Goal: Information Seeking & Learning: Check status

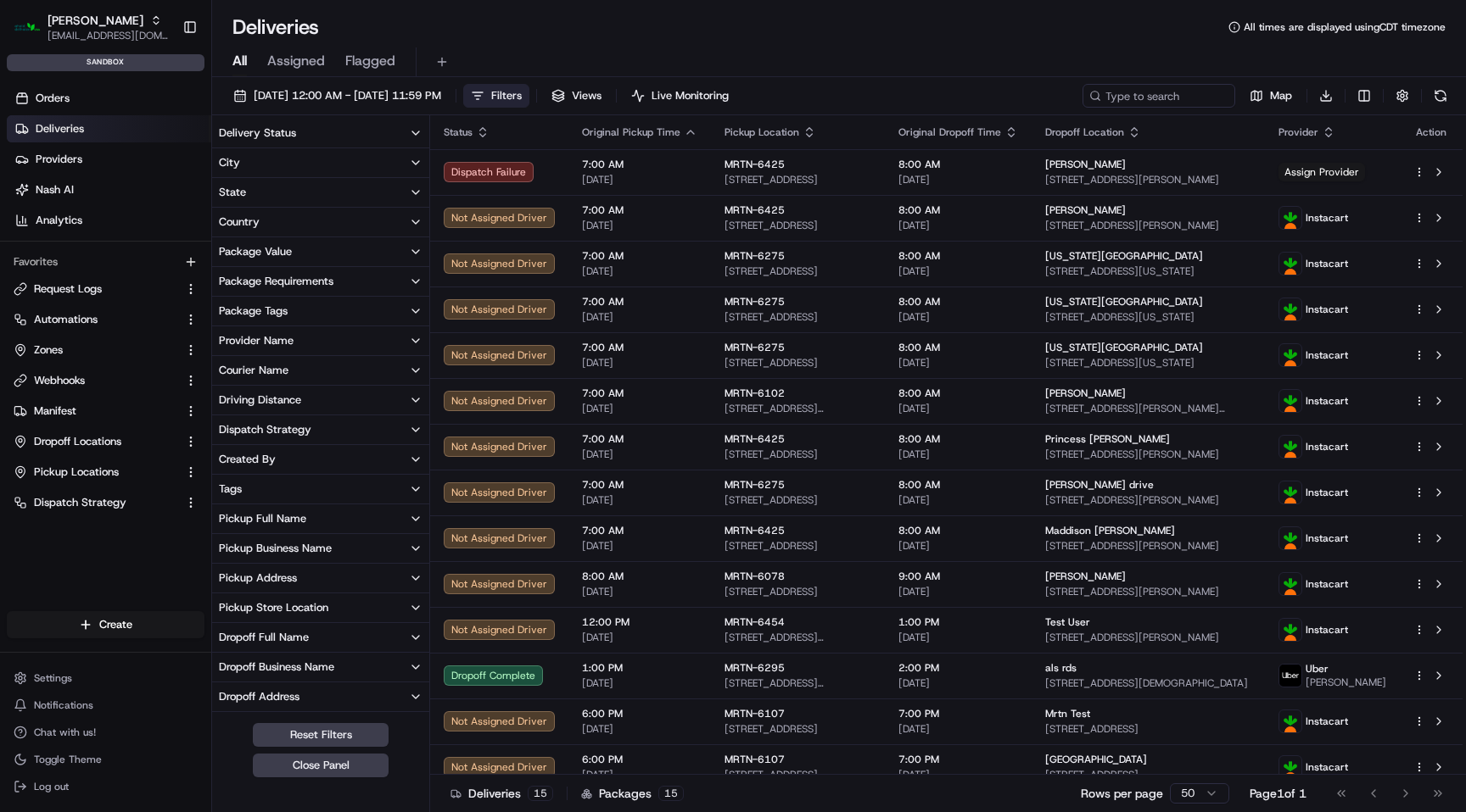
click at [84, 130] on link "Deliveries" at bounding box center [109, 129] width 205 height 27
click at [1179, 91] on input at bounding box center [1133, 96] width 204 height 23
click at [341, 603] on button "Pickup Store Location" at bounding box center [321, 608] width 218 height 29
click at [222, 705] on button "MRTN-6107" at bounding box center [222, 706] width 14 height 14
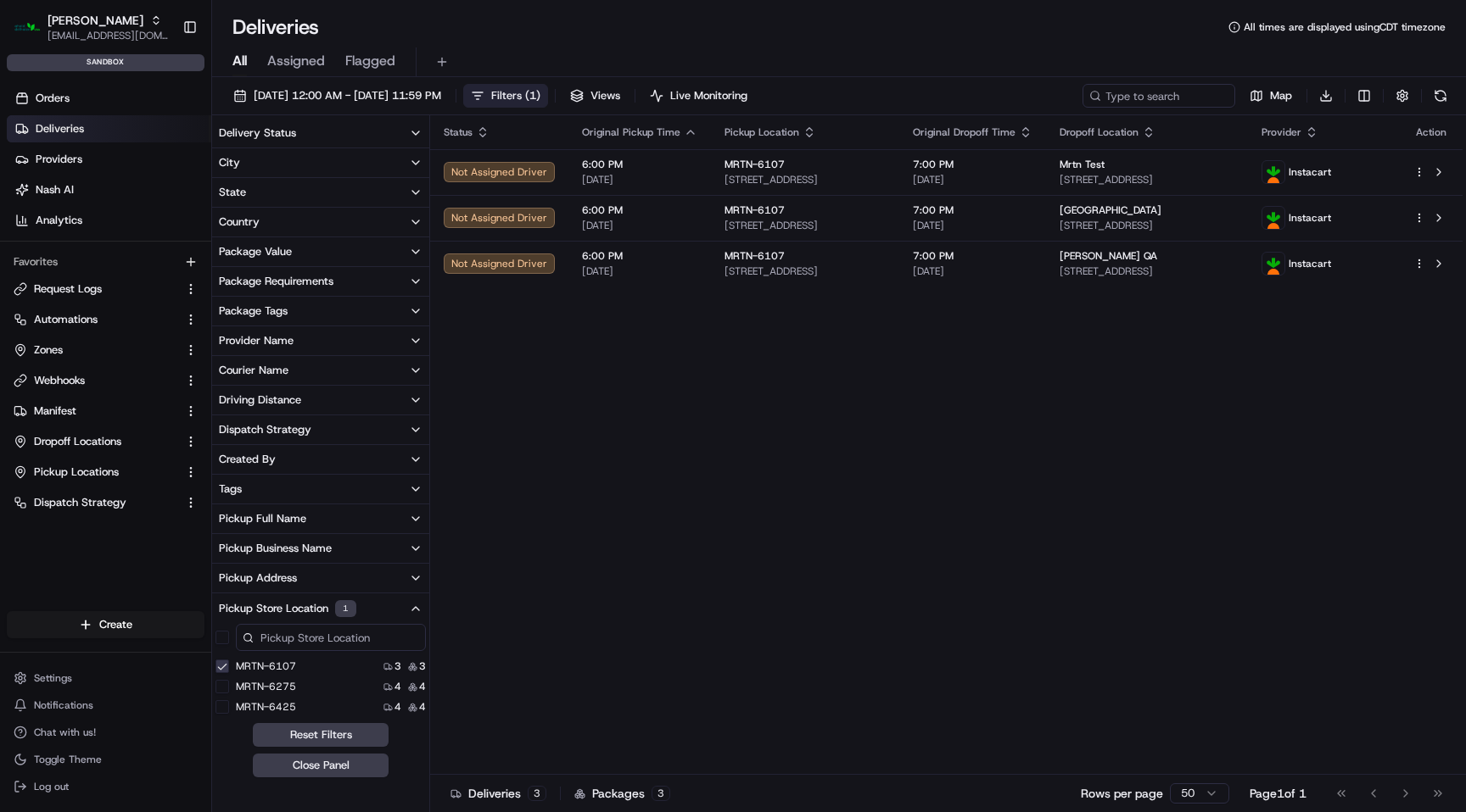
click at [228, 664] on button "MRTN-6107" at bounding box center [222, 667] width 14 height 14
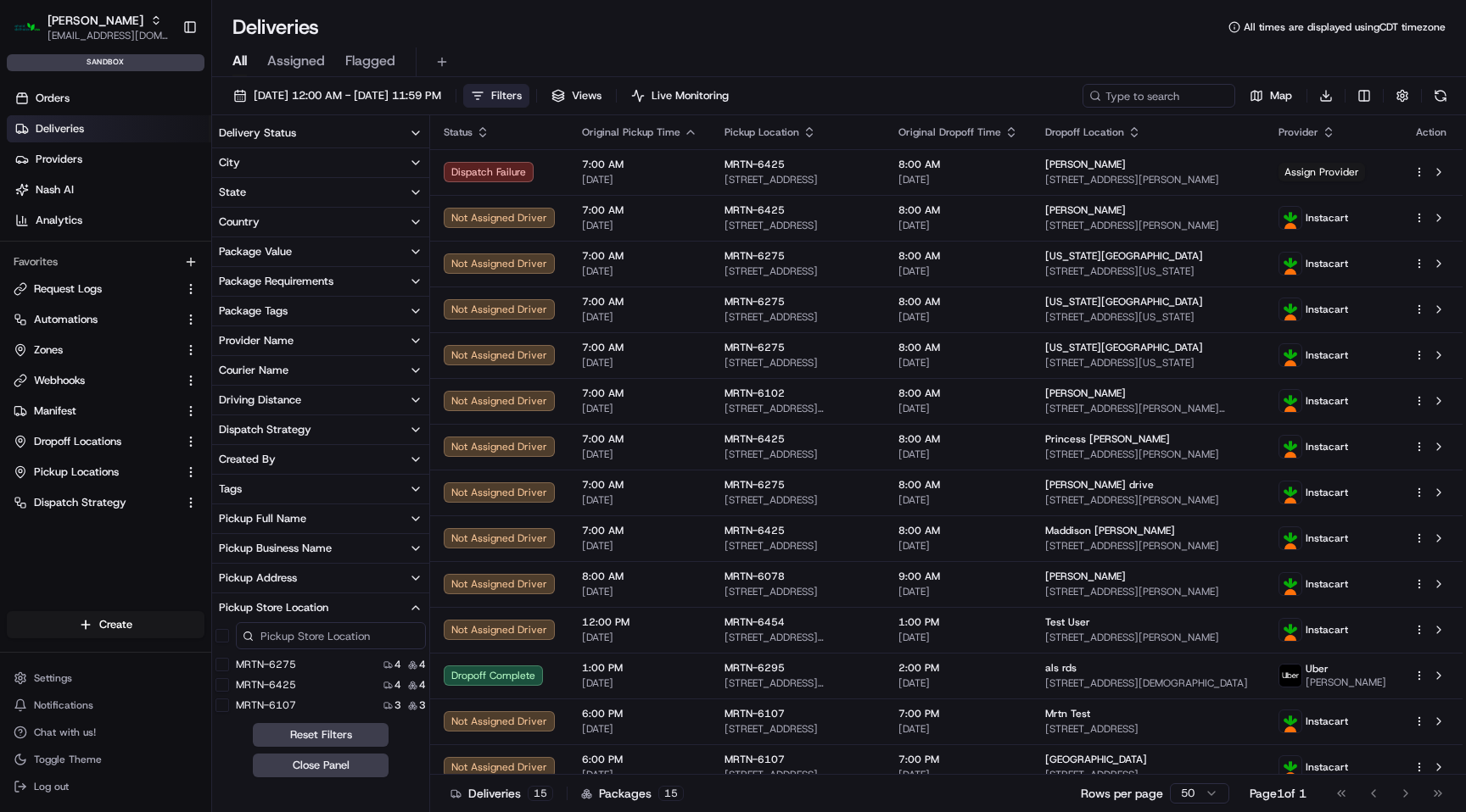
click at [221, 708] on button "MRTN-6107" at bounding box center [222, 706] width 14 height 14
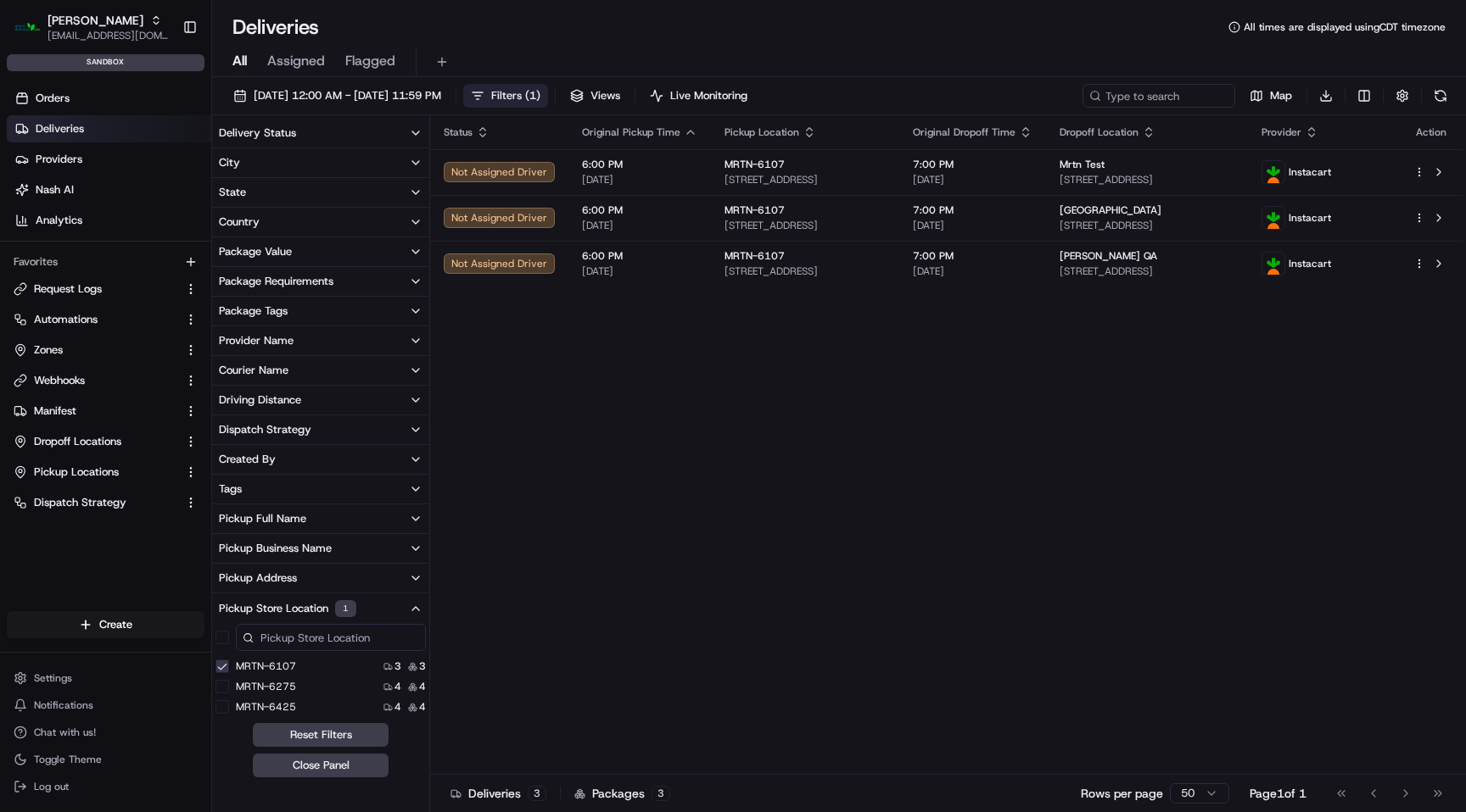
click at [896, 459] on div "Status Original Pickup Time Pickup Location Original Dropoff Time Dropoff Locat…" at bounding box center [946, 445] width 1033 height 660
click at [1366, 100] on html "Martin's asiyat.adzhieva@adusa.com Toggle Sidebar sandbox Orders Deliveries Pro…" at bounding box center [733, 406] width 1466 height 812
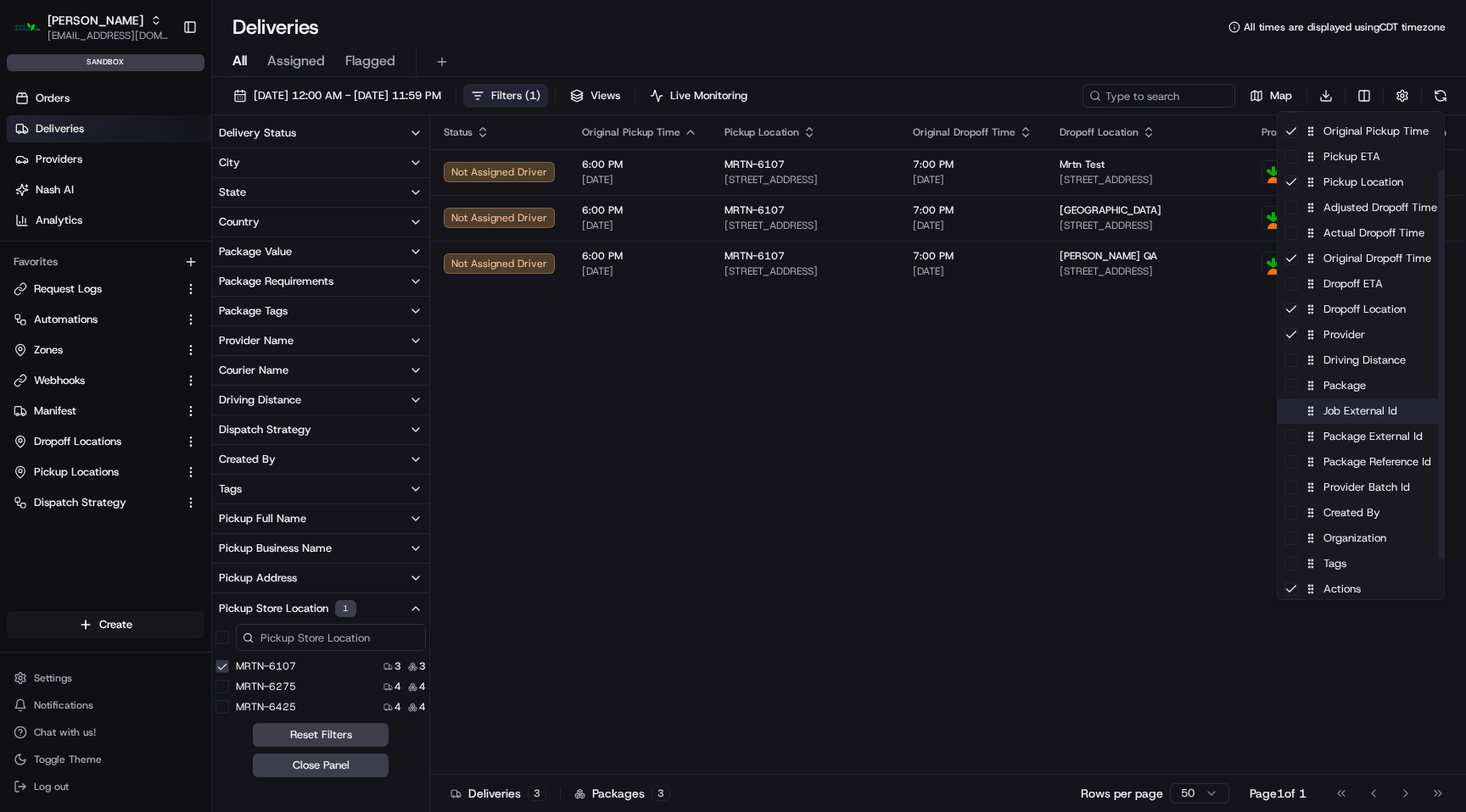
scroll to position [123, 0]
click at [1366, 411] on div "Job External Id" at bounding box center [1361, 408] width 167 height 25
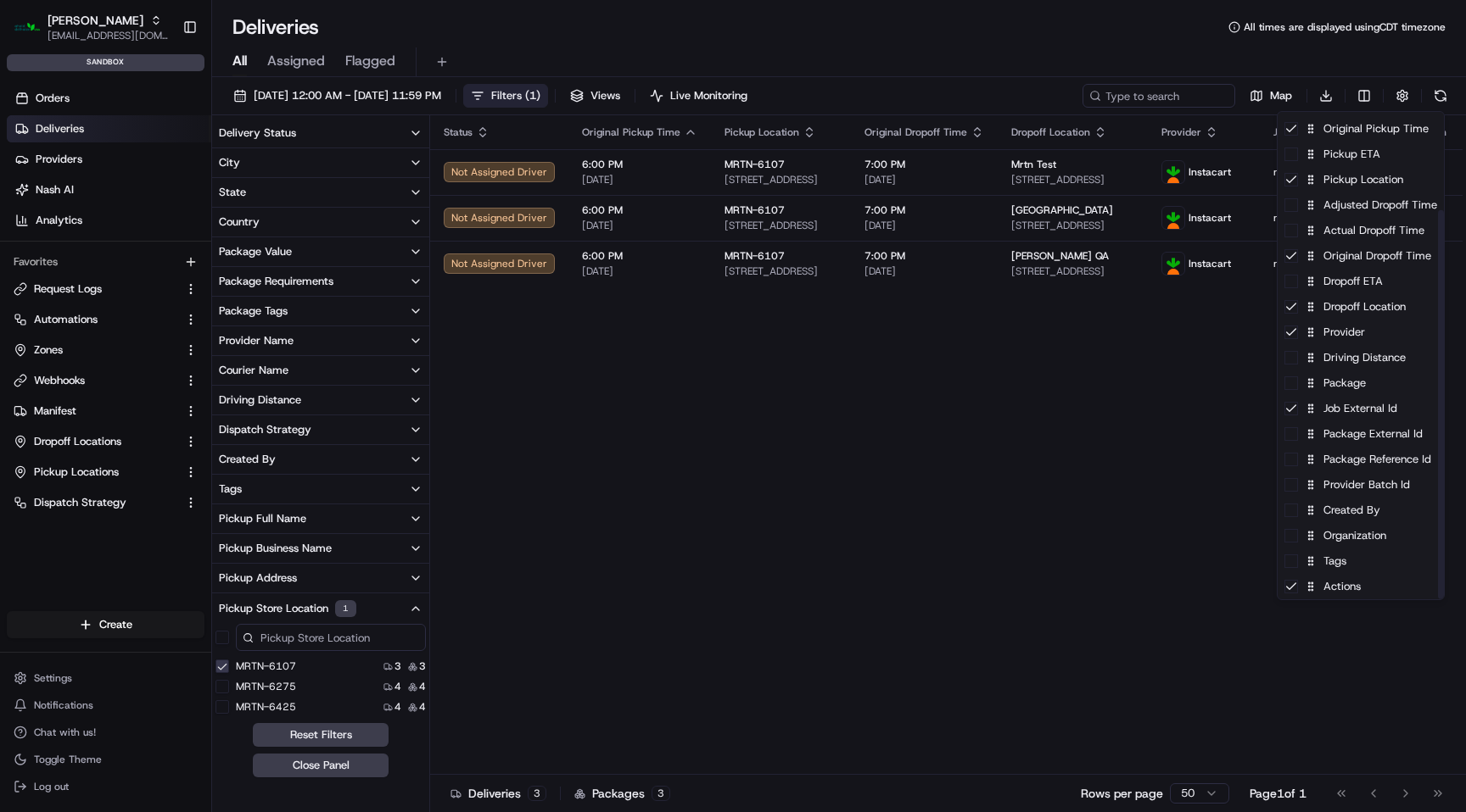
click at [1028, 415] on html "Martin's asiyat.adzhieva@adusa.com Toggle Sidebar sandbox Orders Deliveries Pro…" at bounding box center [733, 406] width 1466 height 812
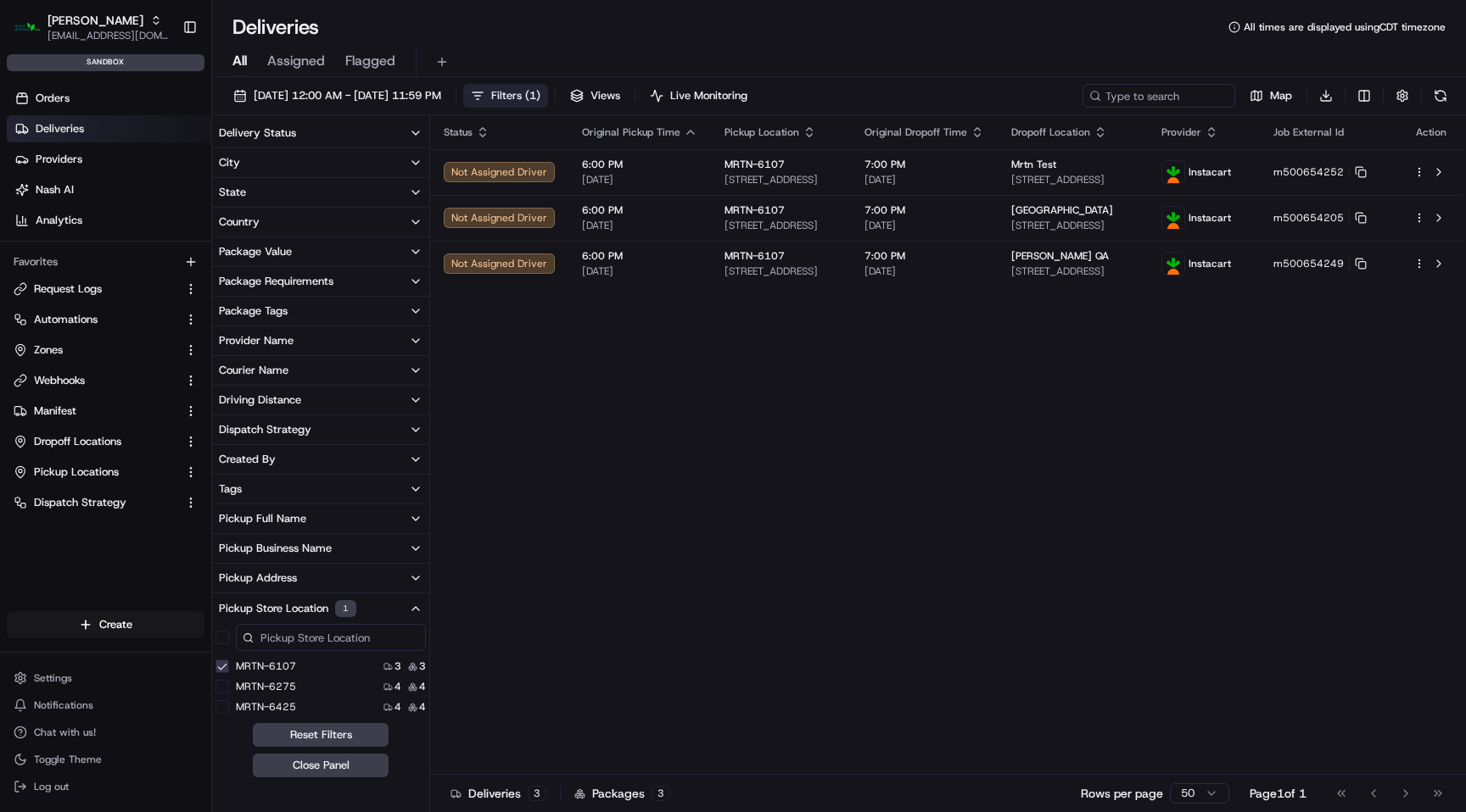
click at [1138, 373] on div "Status Original Pickup Time Pickup Location Original Dropoff Time Dropoff Locat…" at bounding box center [946, 445] width 1033 height 660
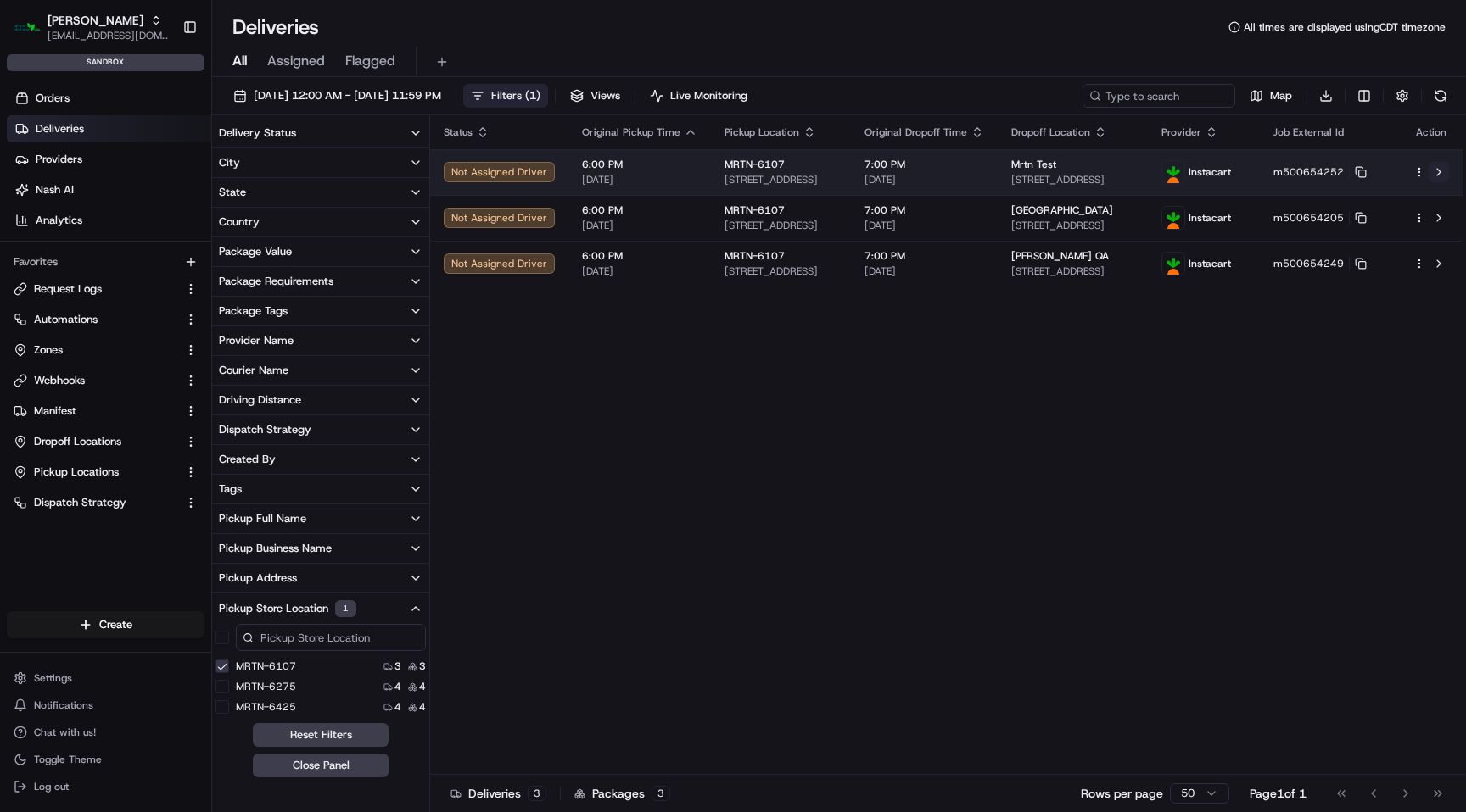
click at [1441, 169] on button at bounding box center [1439, 172] width 20 height 20
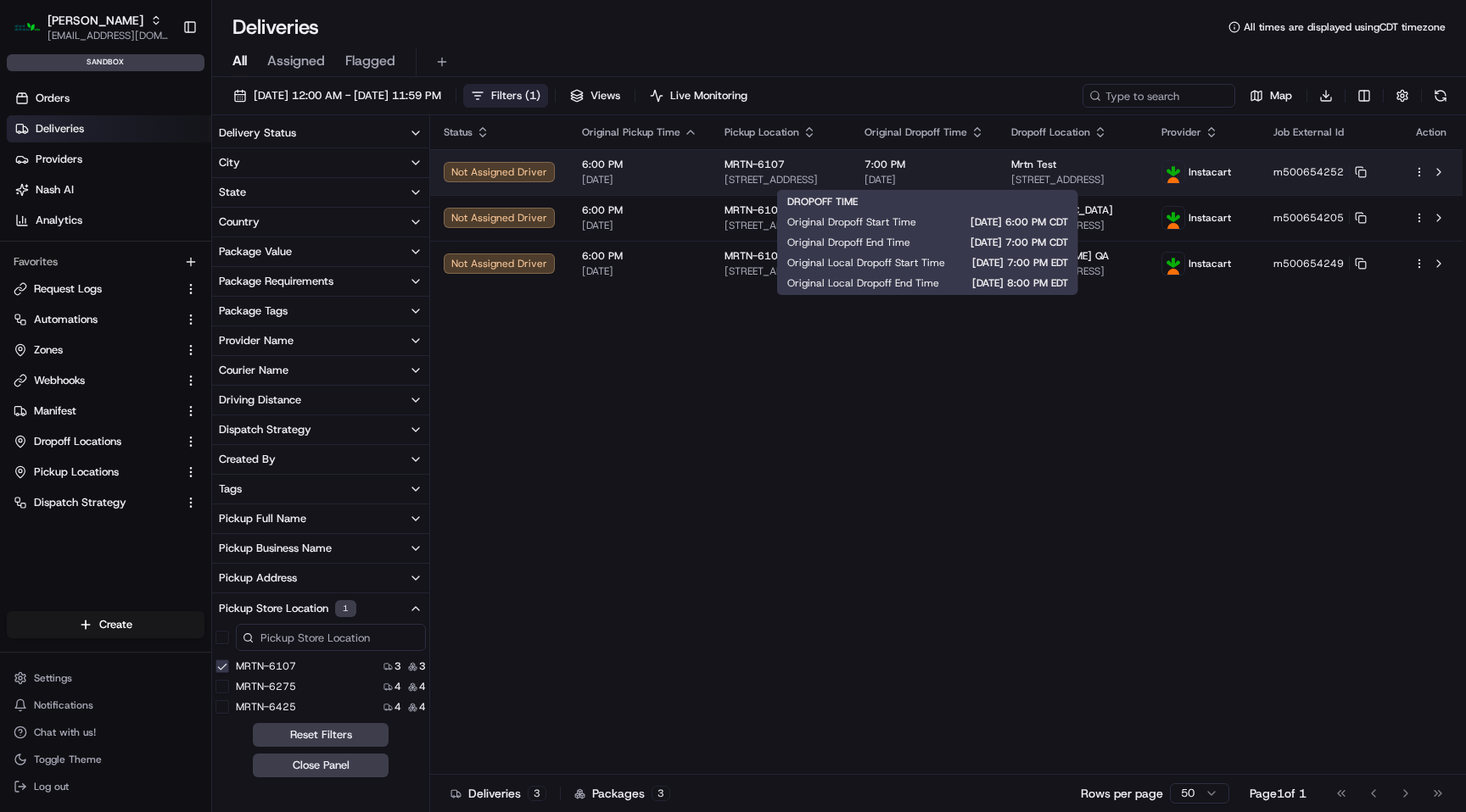
click at [984, 163] on span "7:00 PM" at bounding box center [925, 165] width 120 height 14
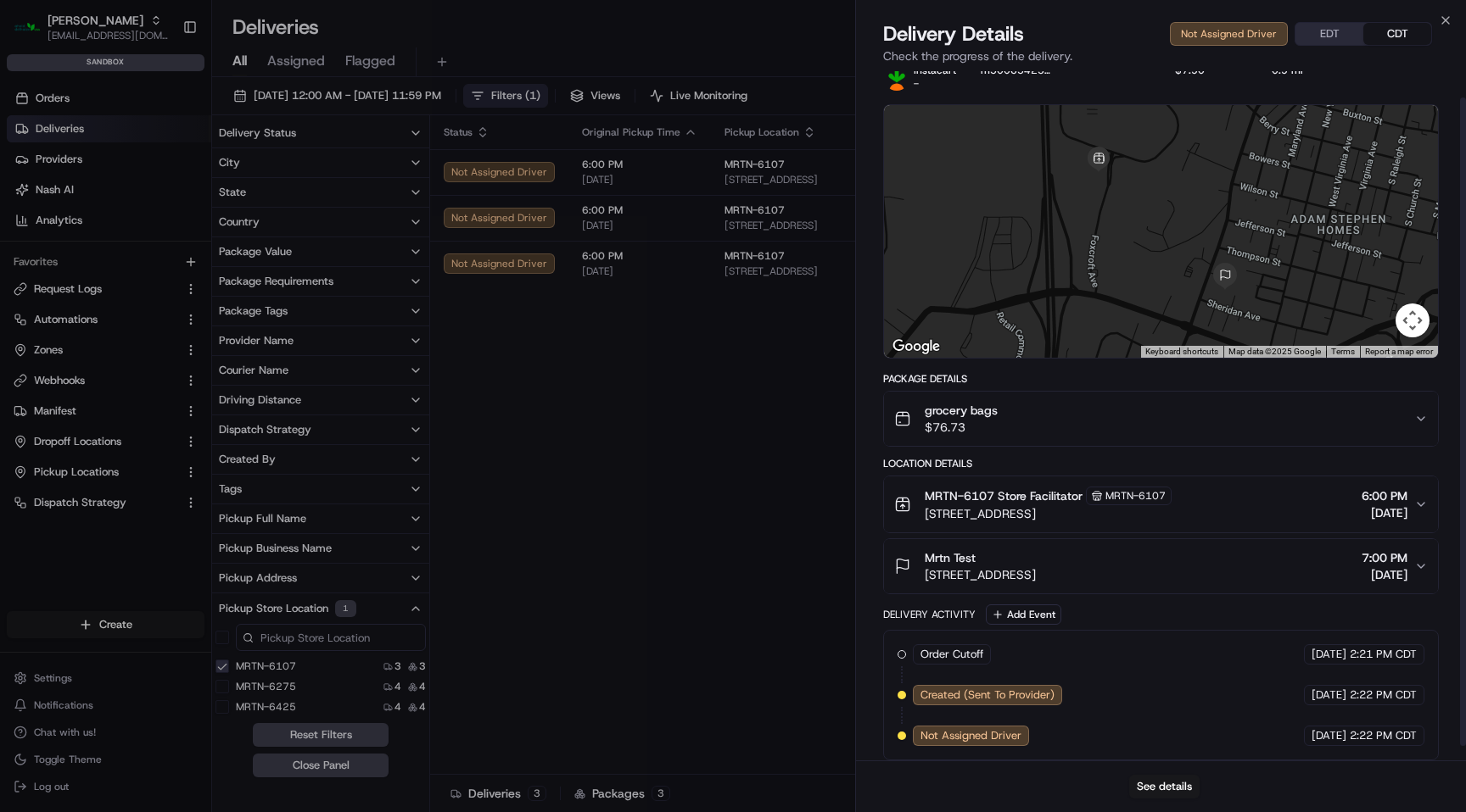
scroll to position [43, 0]
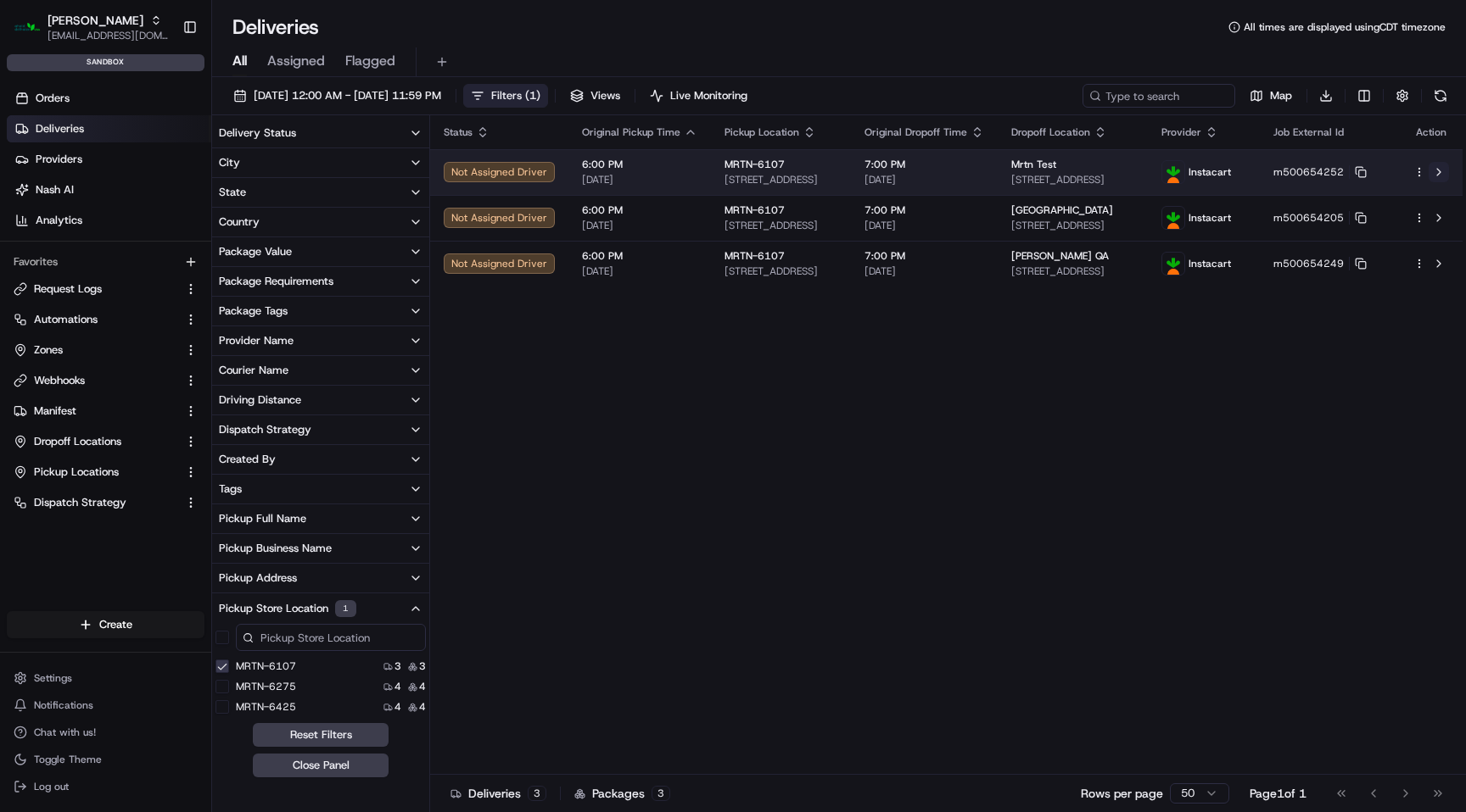
click at [1437, 174] on button at bounding box center [1439, 172] width 20 height 20
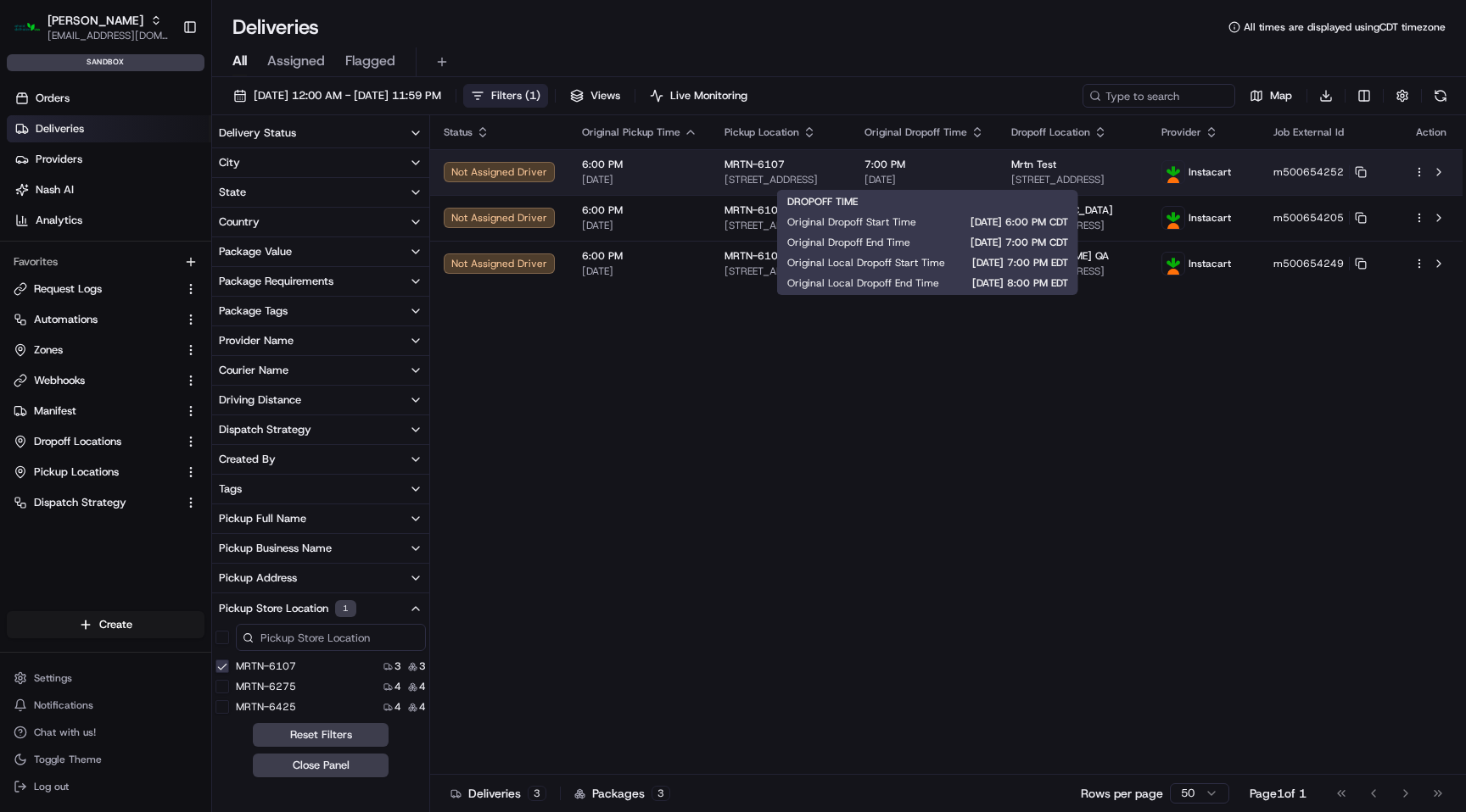
click at [974, 180] on span "[DATE]" at bounding box center [925, 179] width 120 height 14
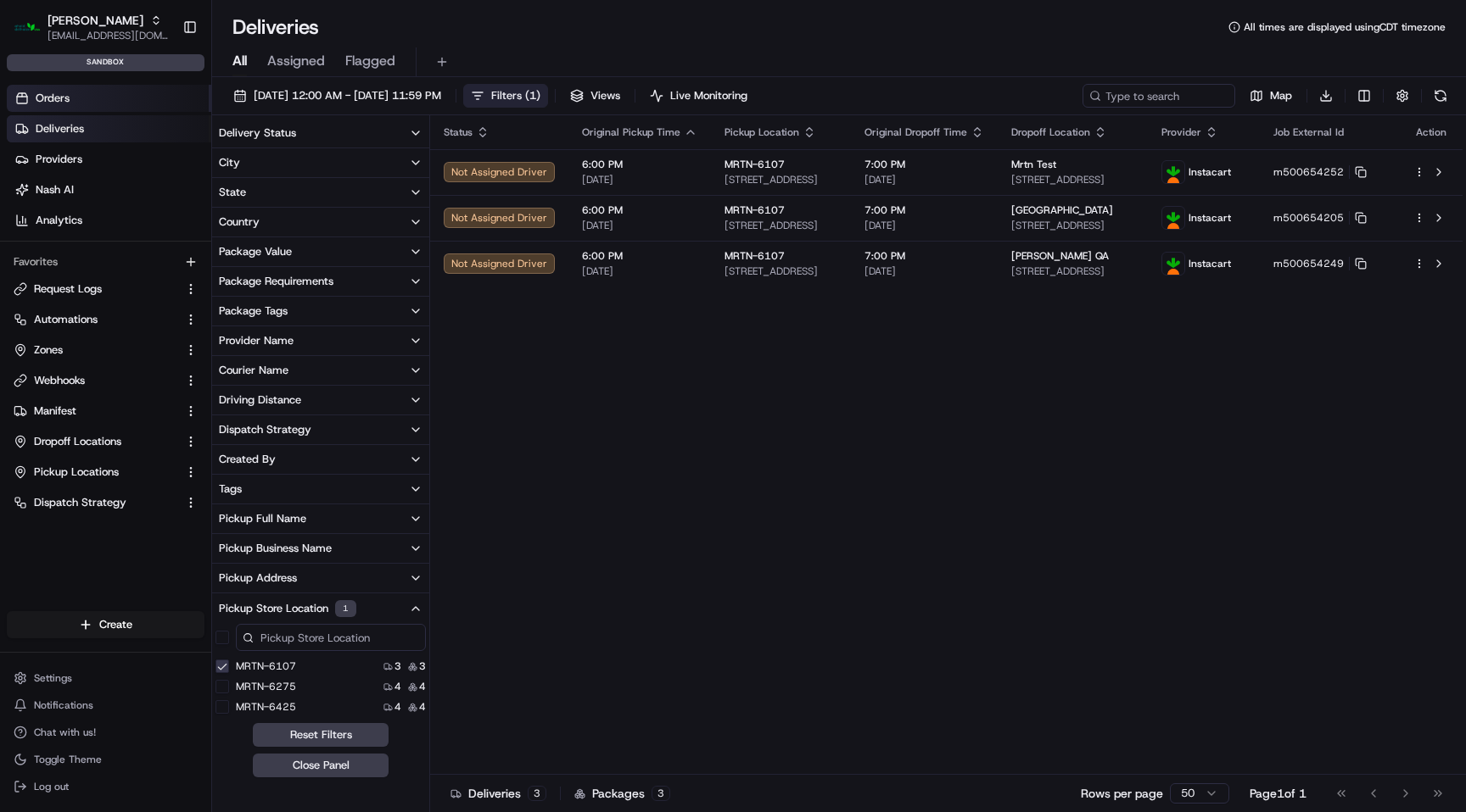
click at [110, 100] on link "Orders" at bounding box center [109, 98] width 205 height 27
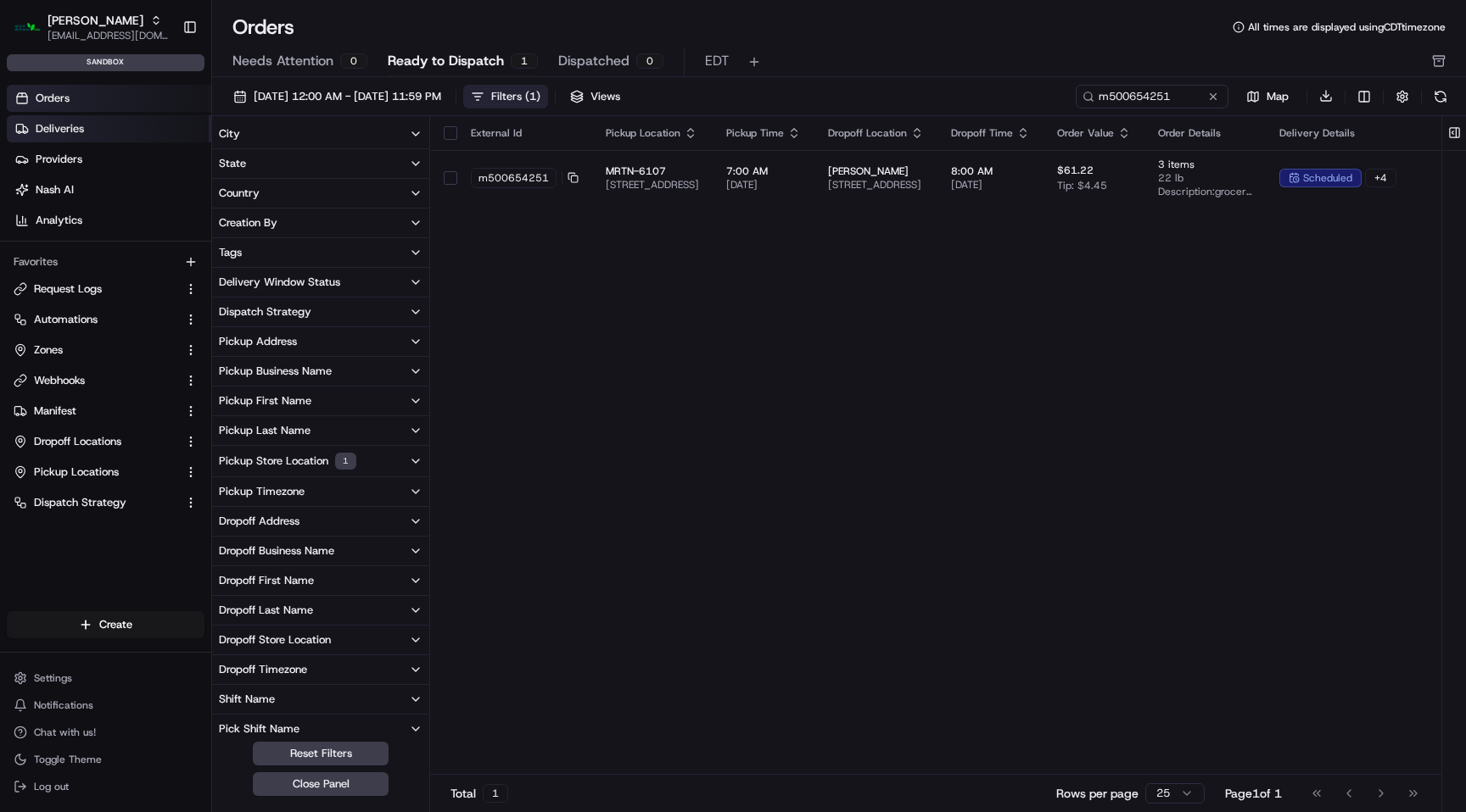
click at [73, 121] on span "Deliveries" at bounding box center [60, 129] width 49 height 16
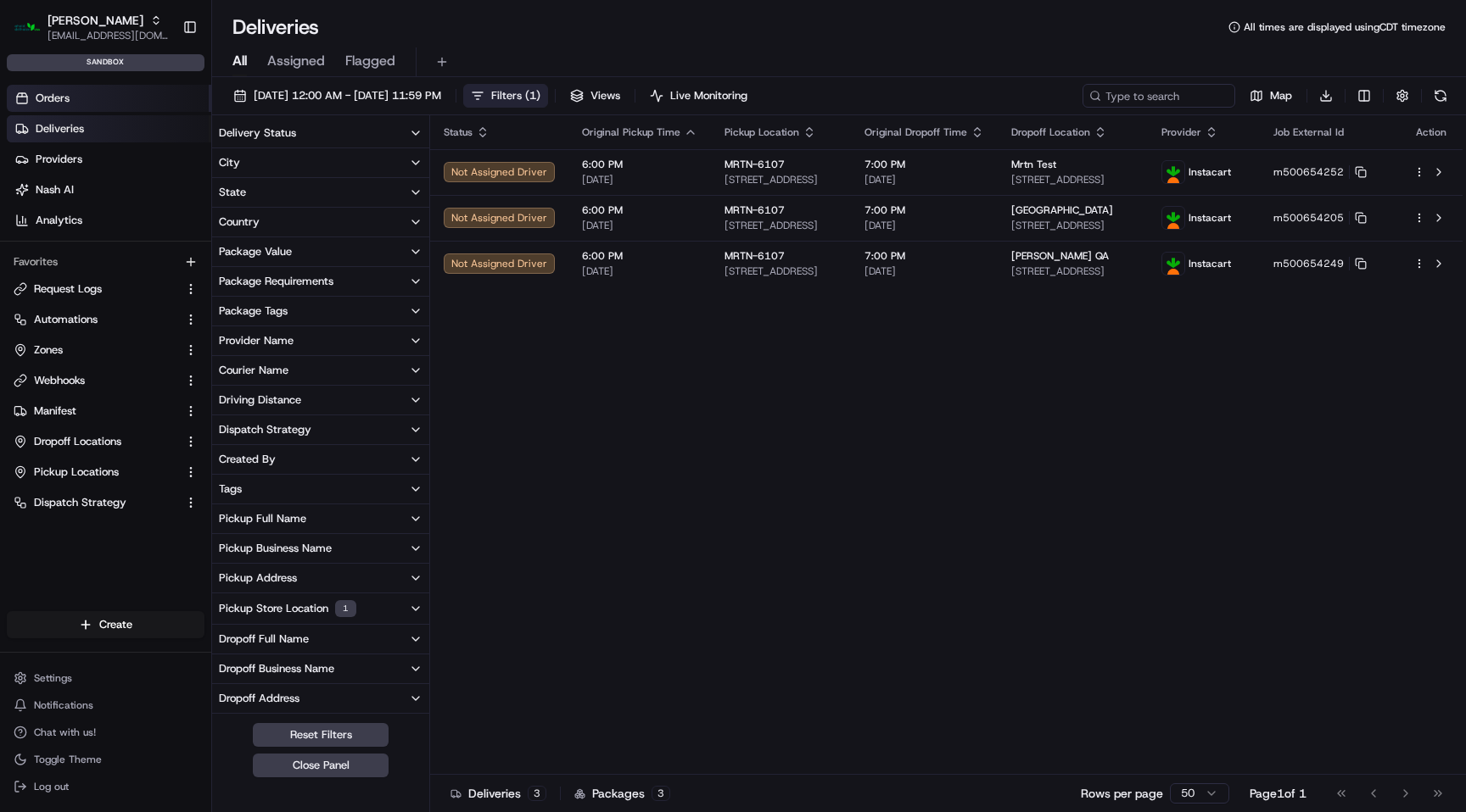
click at [78, 102] on link "Orders" at bounding box center [109, 98] width 205 height 27
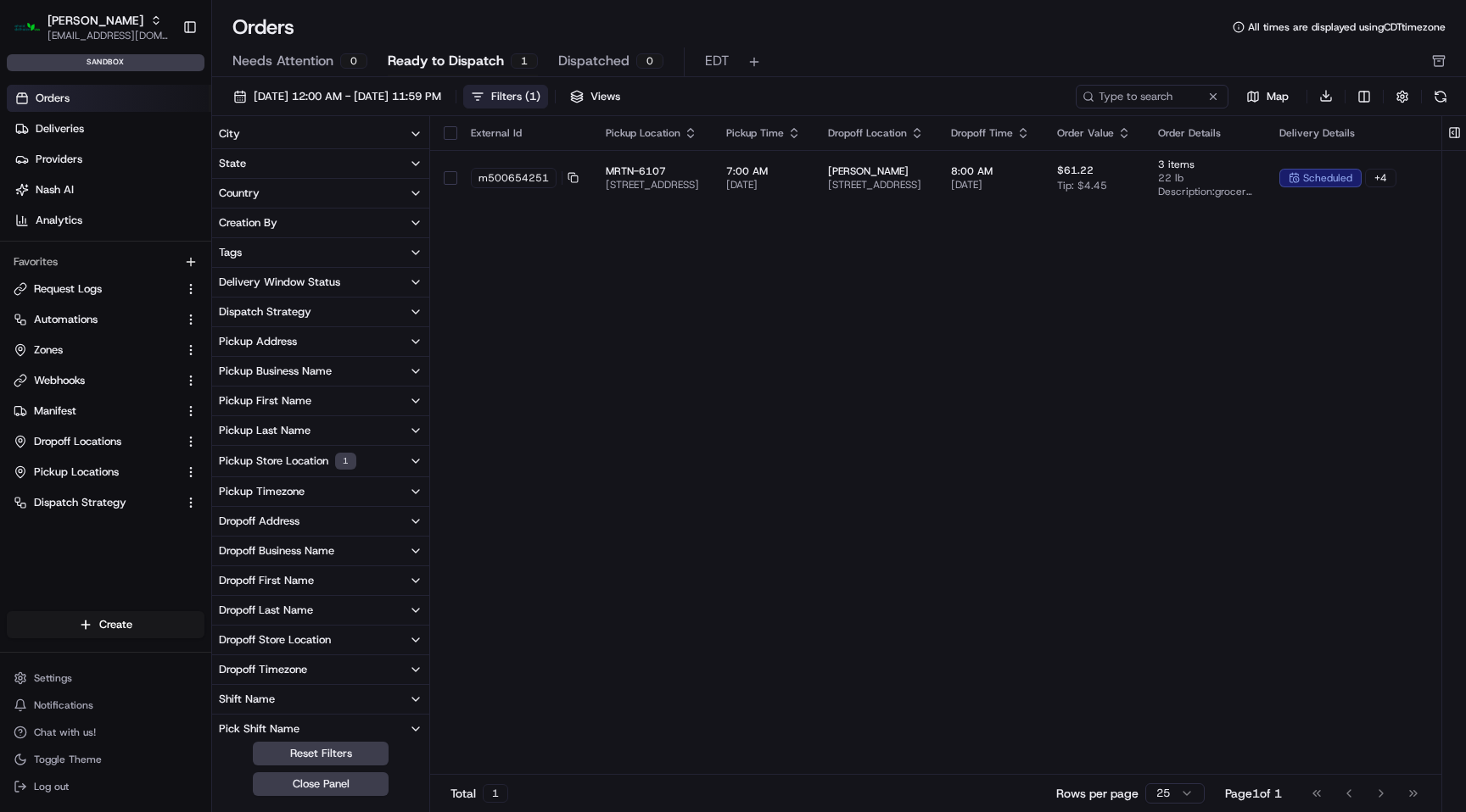
click at [628, 66] on button "Dispatched 0" at bounding box center [611, 62] width 105 height 29
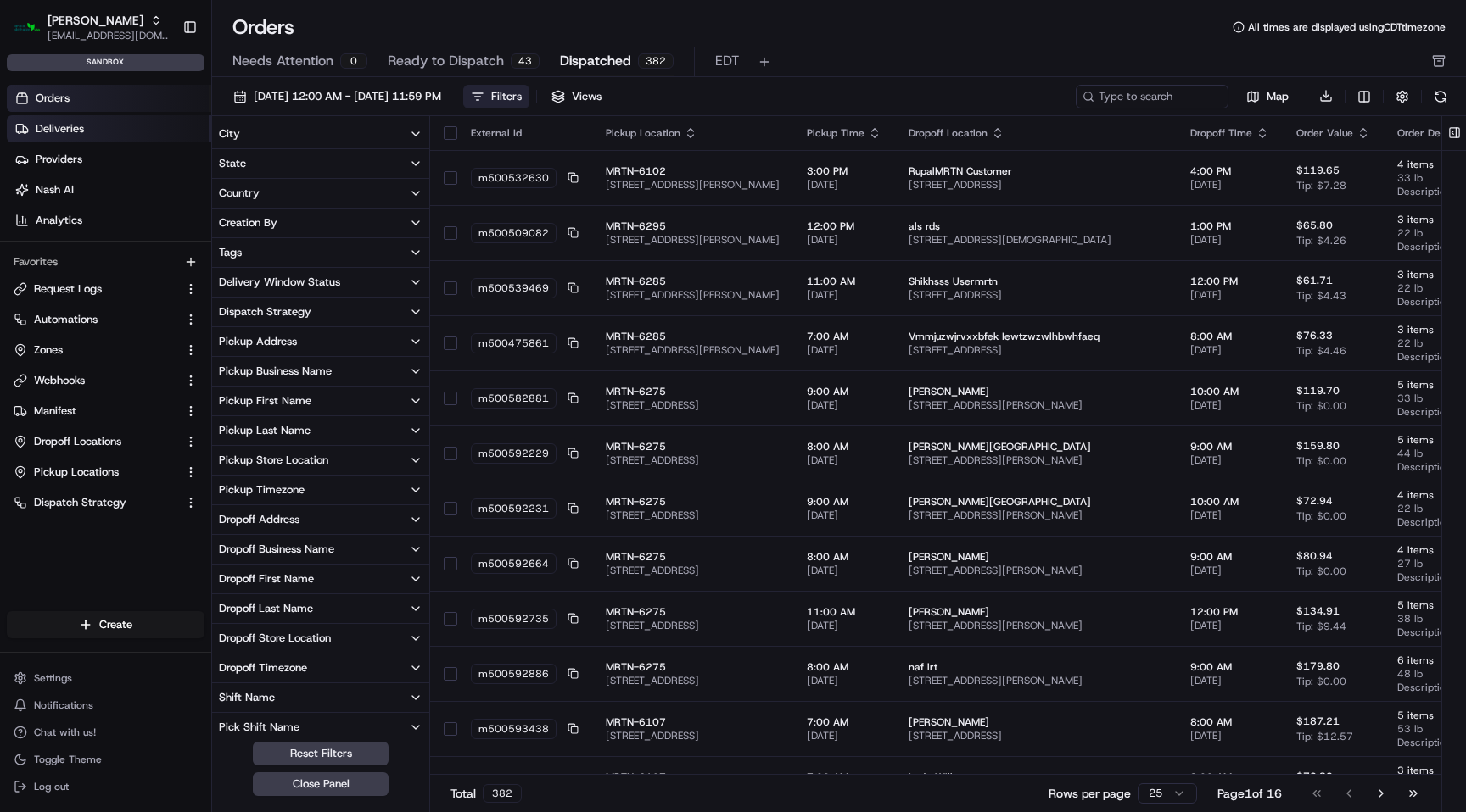
click at [78, 132] on span "Deliveries" at bounding box center [60, 129] width 49 height 16
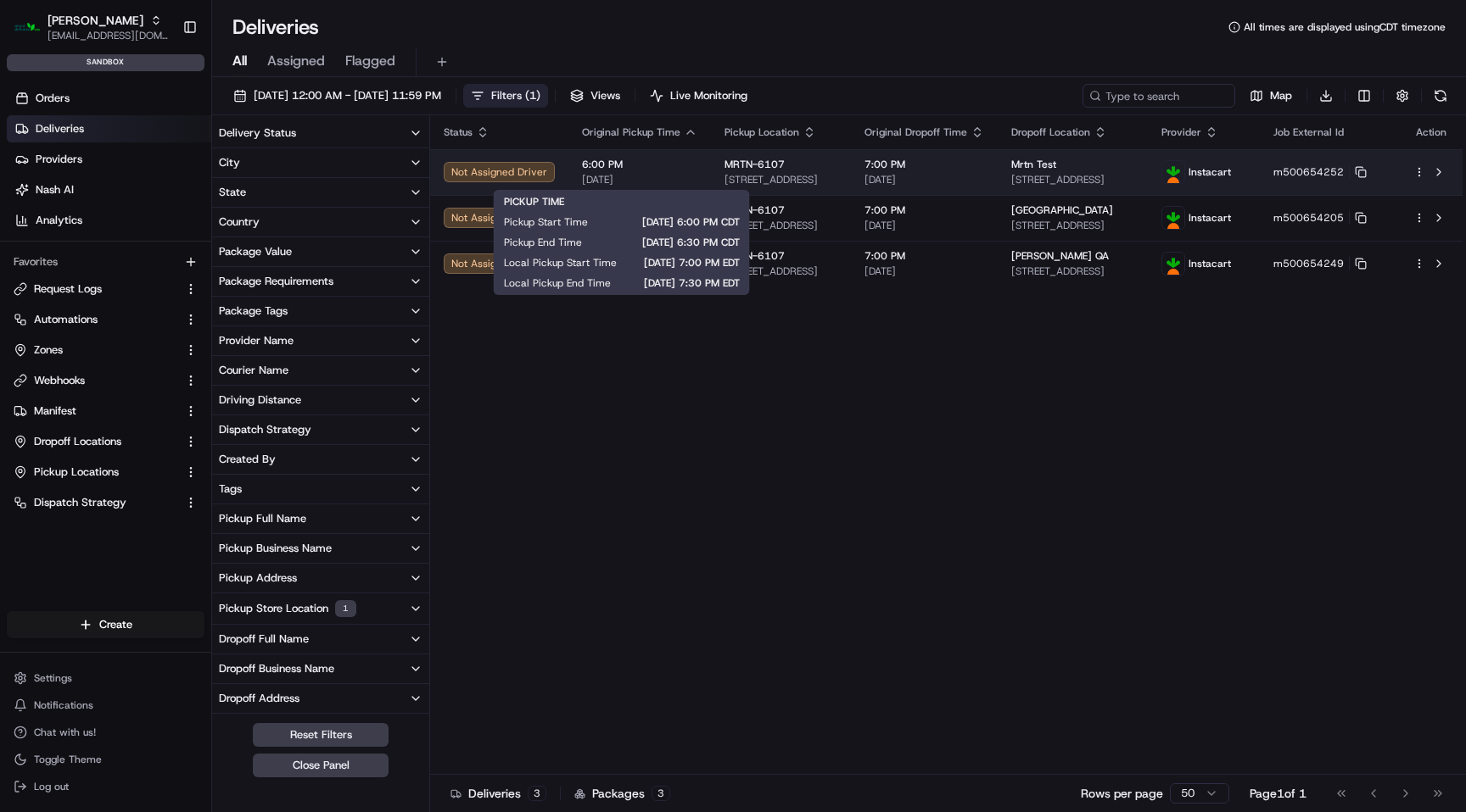
click at [637, 162] on span "6:00 PM" at bounding box center [640, 165] width 115 height 14
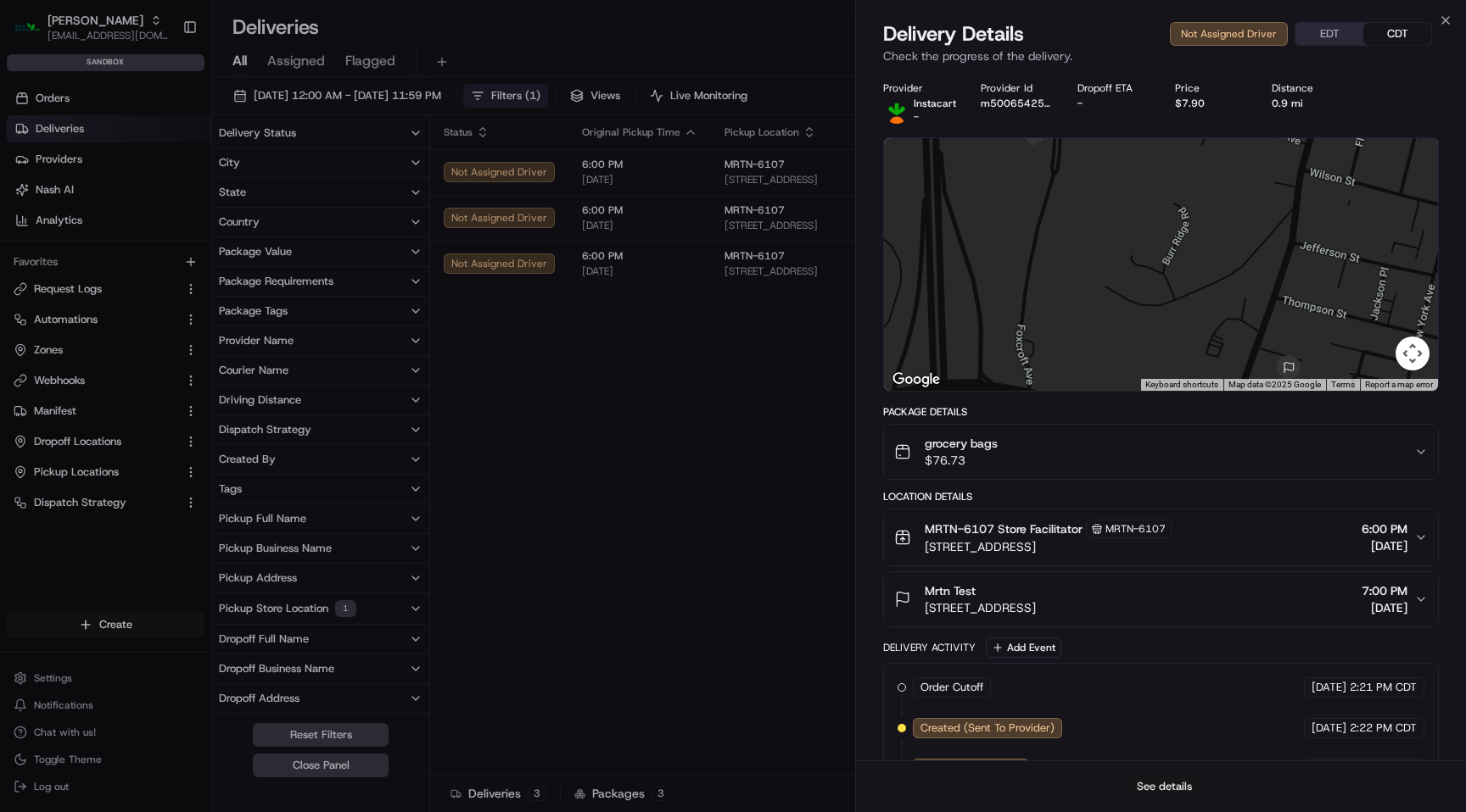
click at [1148, 793] on button "See details" at bounding box center [1165, 787] width 70 height 23
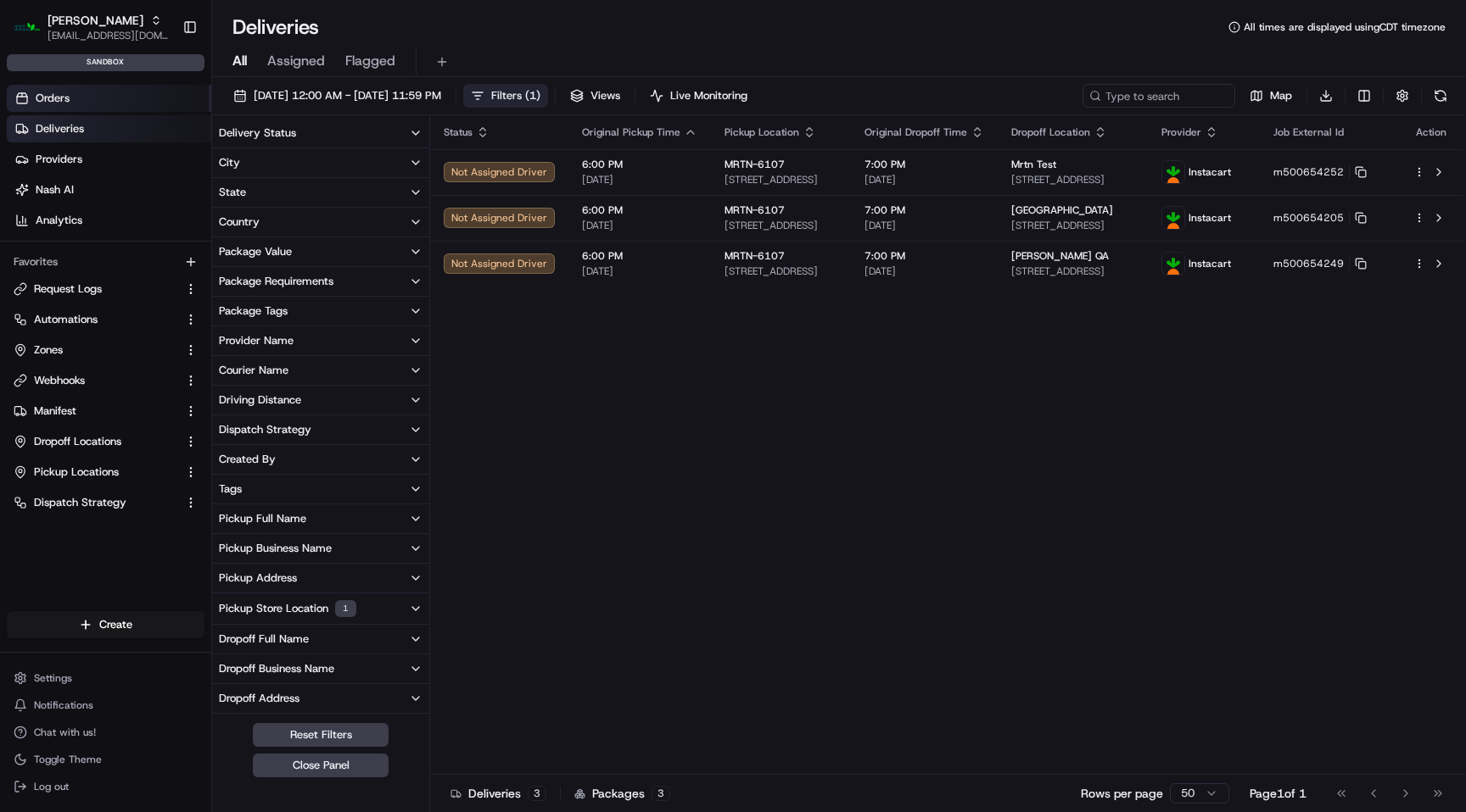
click at [95, 102] on link "Orders" at bounding box center [109, 98] width 205 height 27
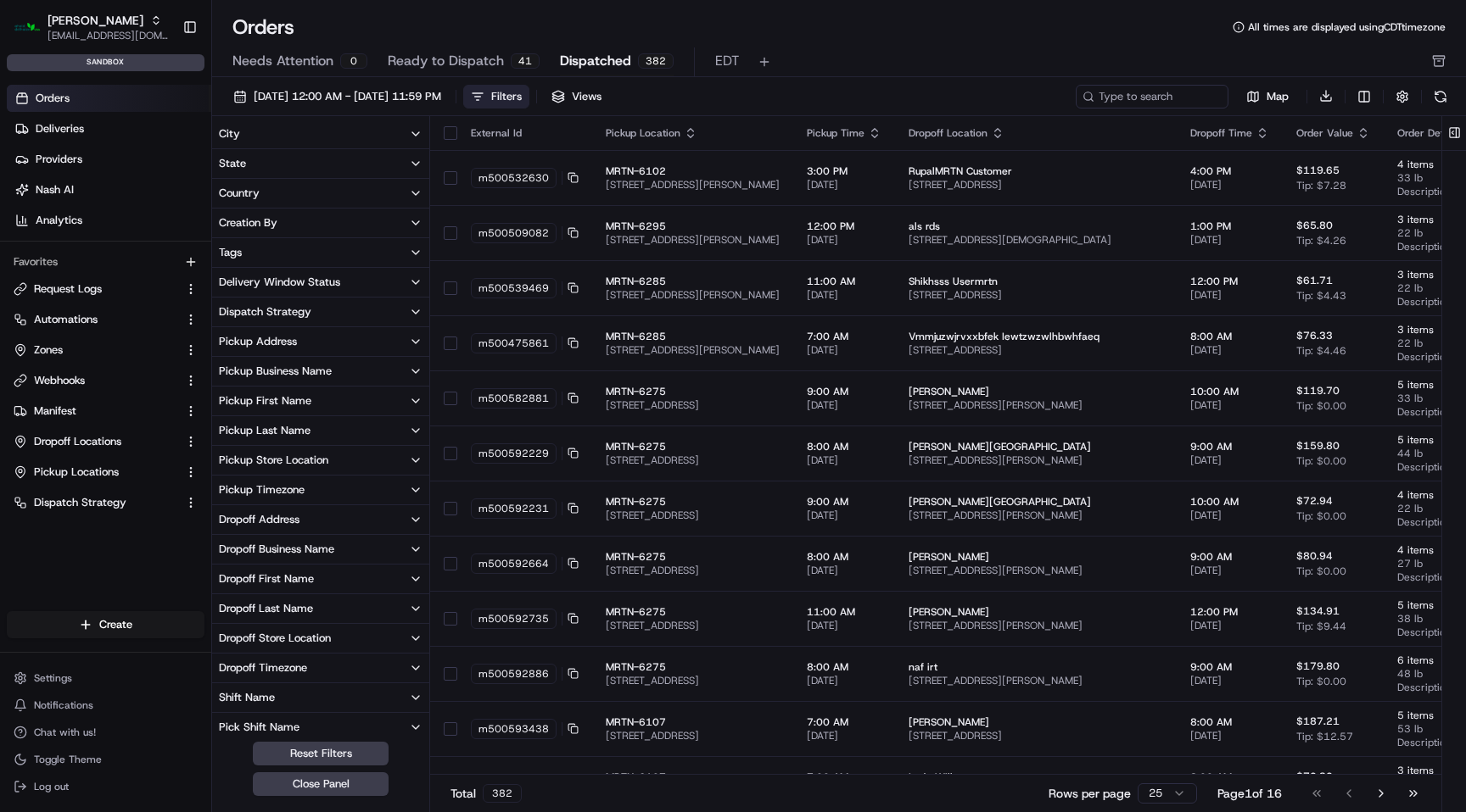
click at [604, 56] on span "Dispatched" at bounding box center [595, 60] width 71 height 20
click at [1164, 100] on input at bounding box center [1127, 97] width 204 height 23
paste input "m500654252"
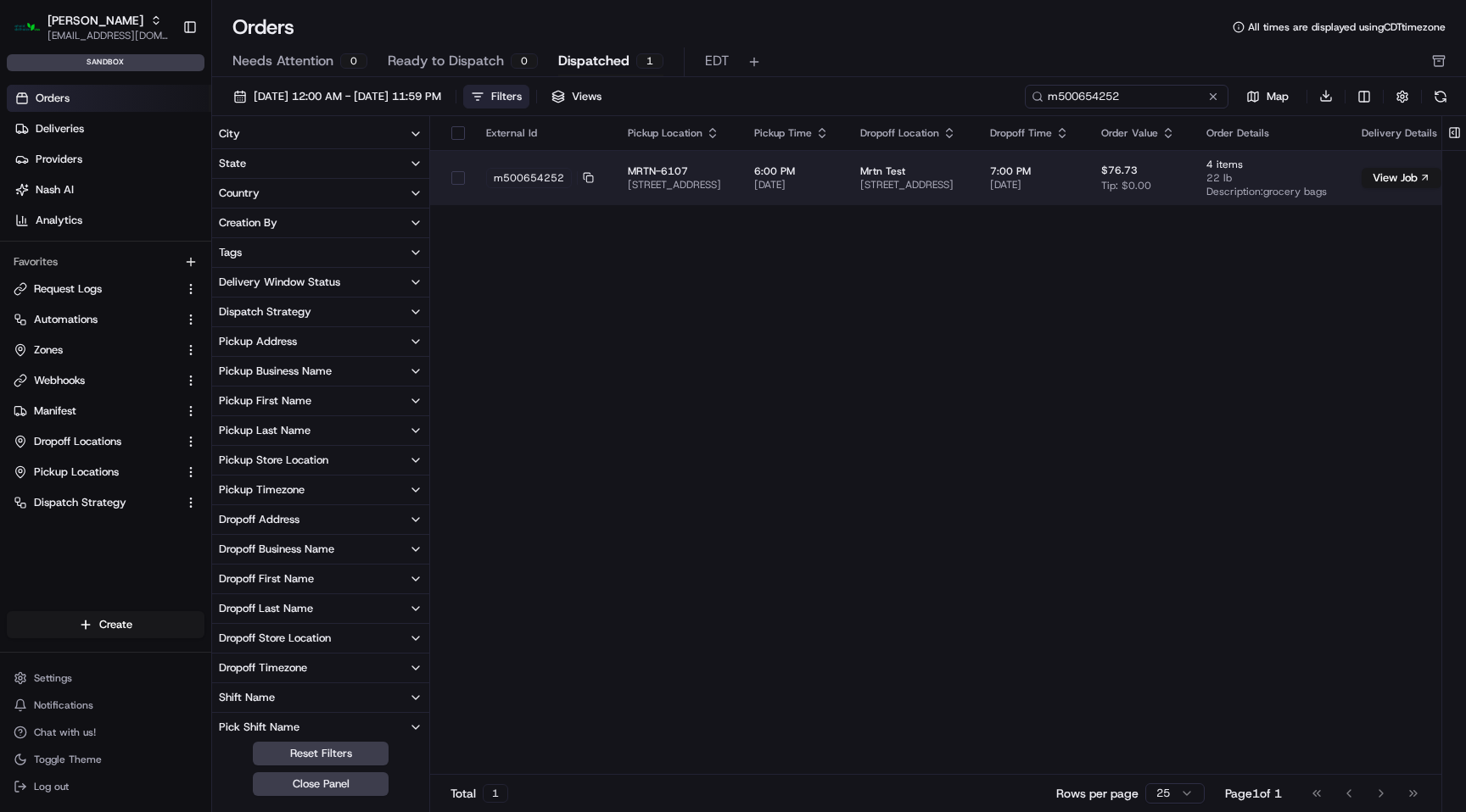
type input "m500654252"
click at [728, 180] on span "[STREET_ADDRESS]" at bounding box center [678, 185] width 99 height 14
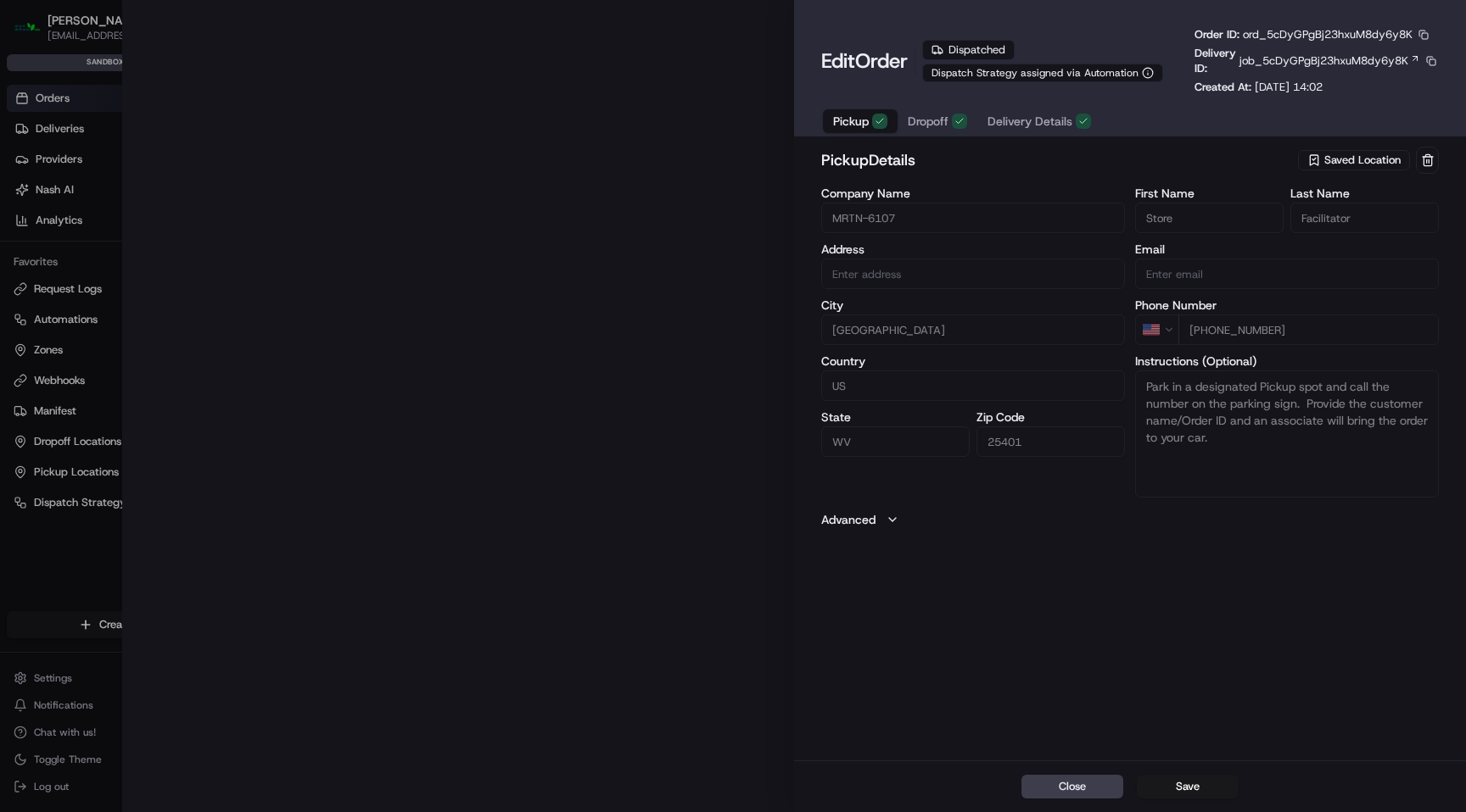
type input "[STREET_ADDRESS]"
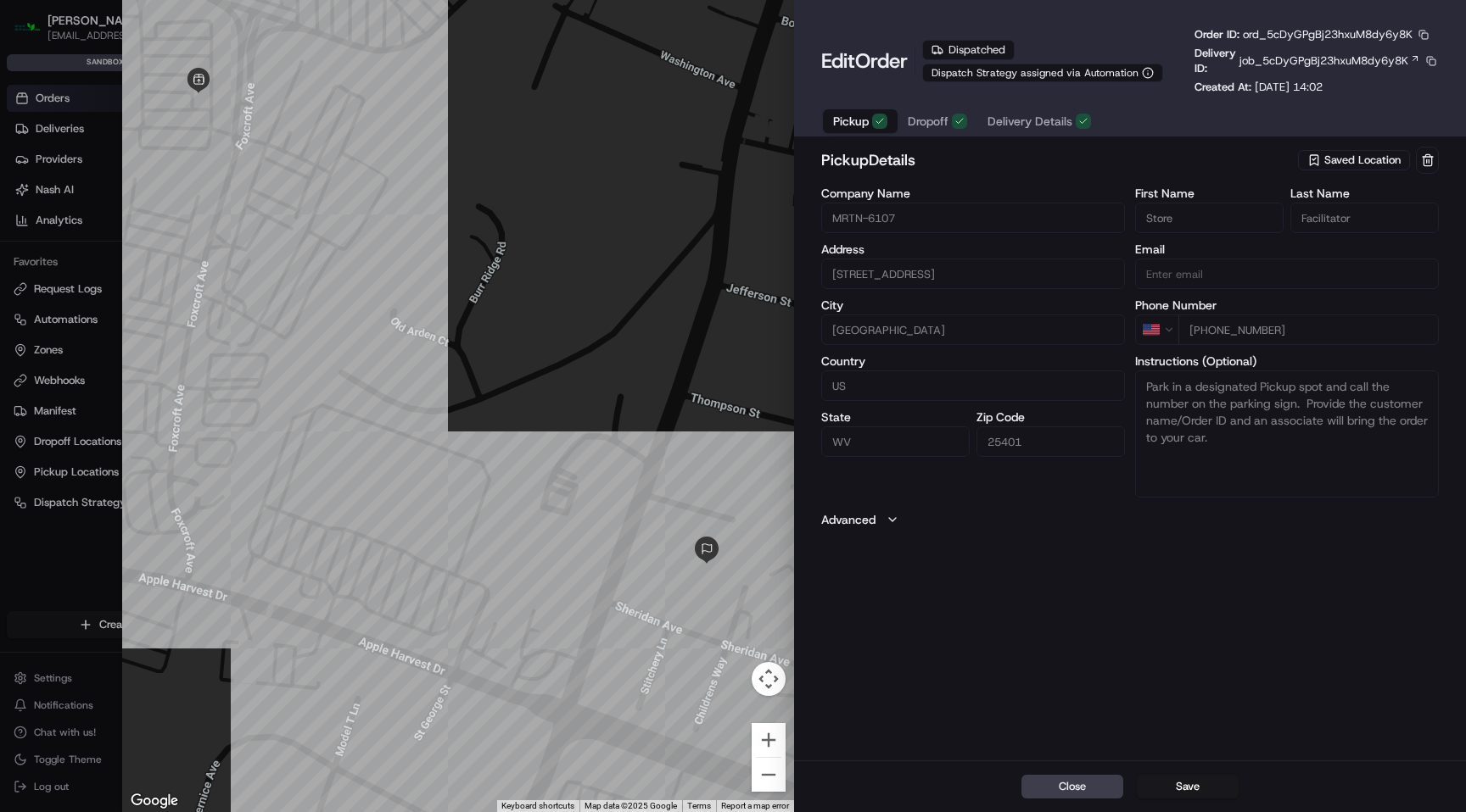
type input "+1"
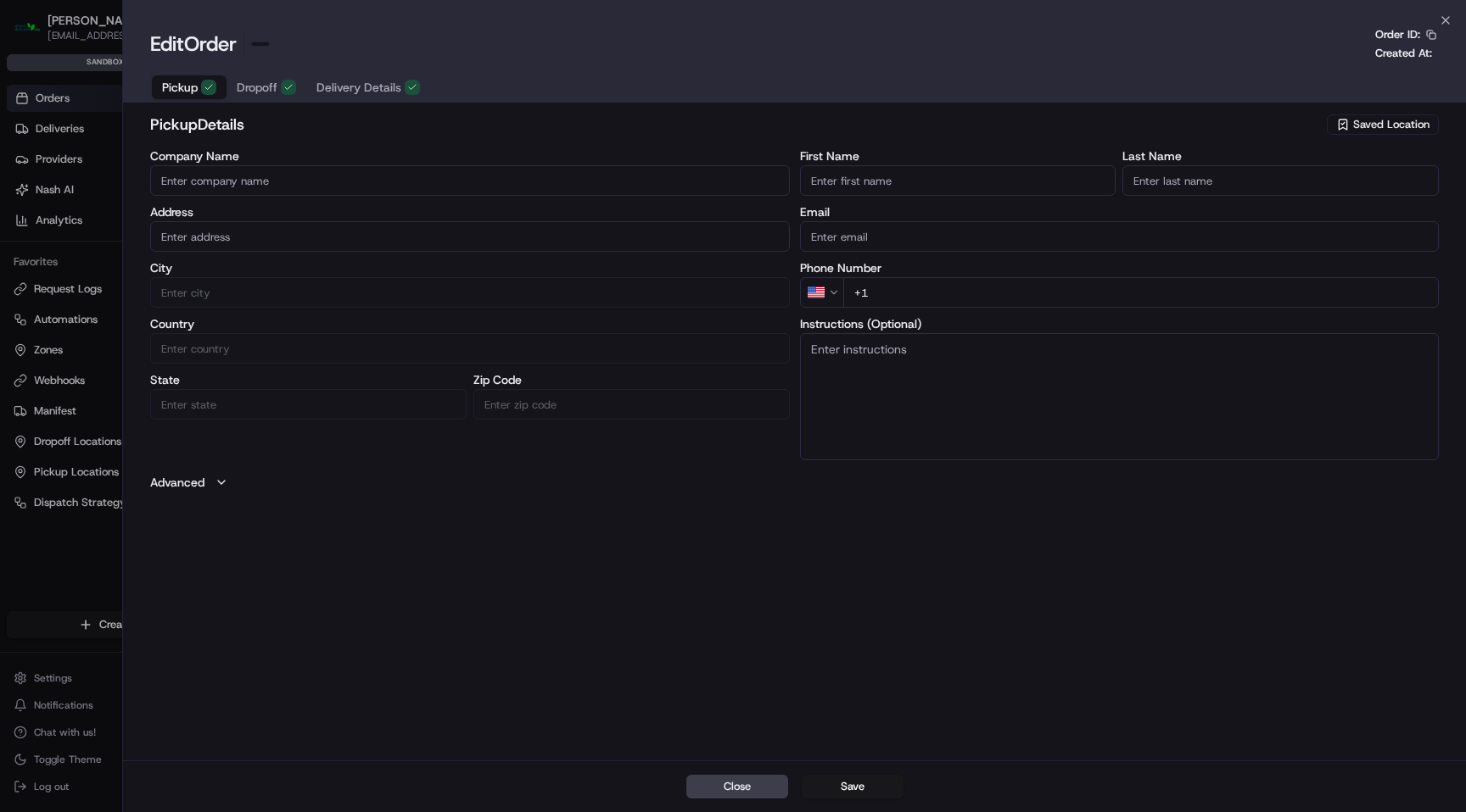
click at [106, 10] on div at bounding box center [733, 406] width 1466 height 812
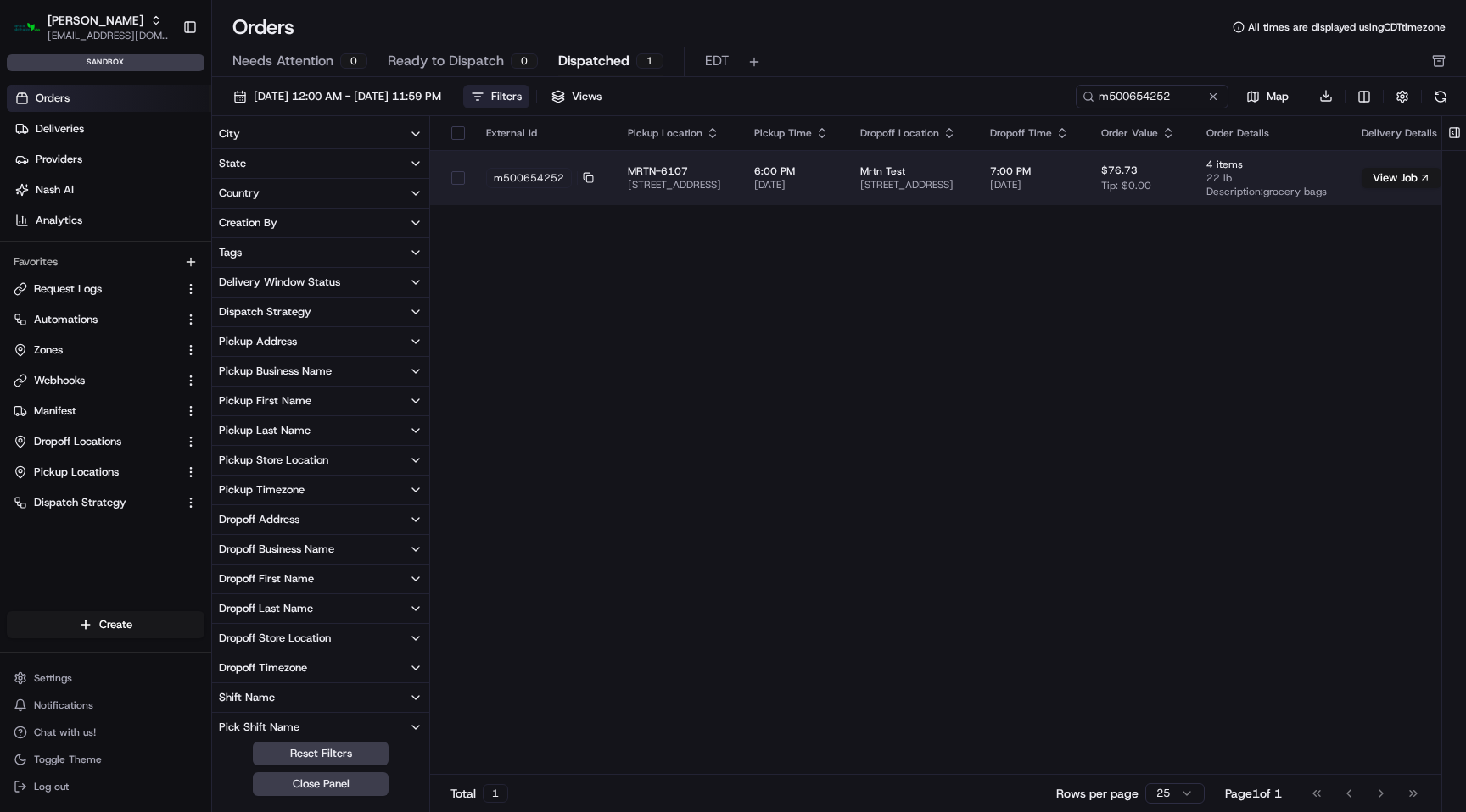
click at [976, 159] on td "Mrtn Test 1304 Childrens Way, Martinsburg, WV 25401, USA" at bounding box center [911, 177] width 129 height 56
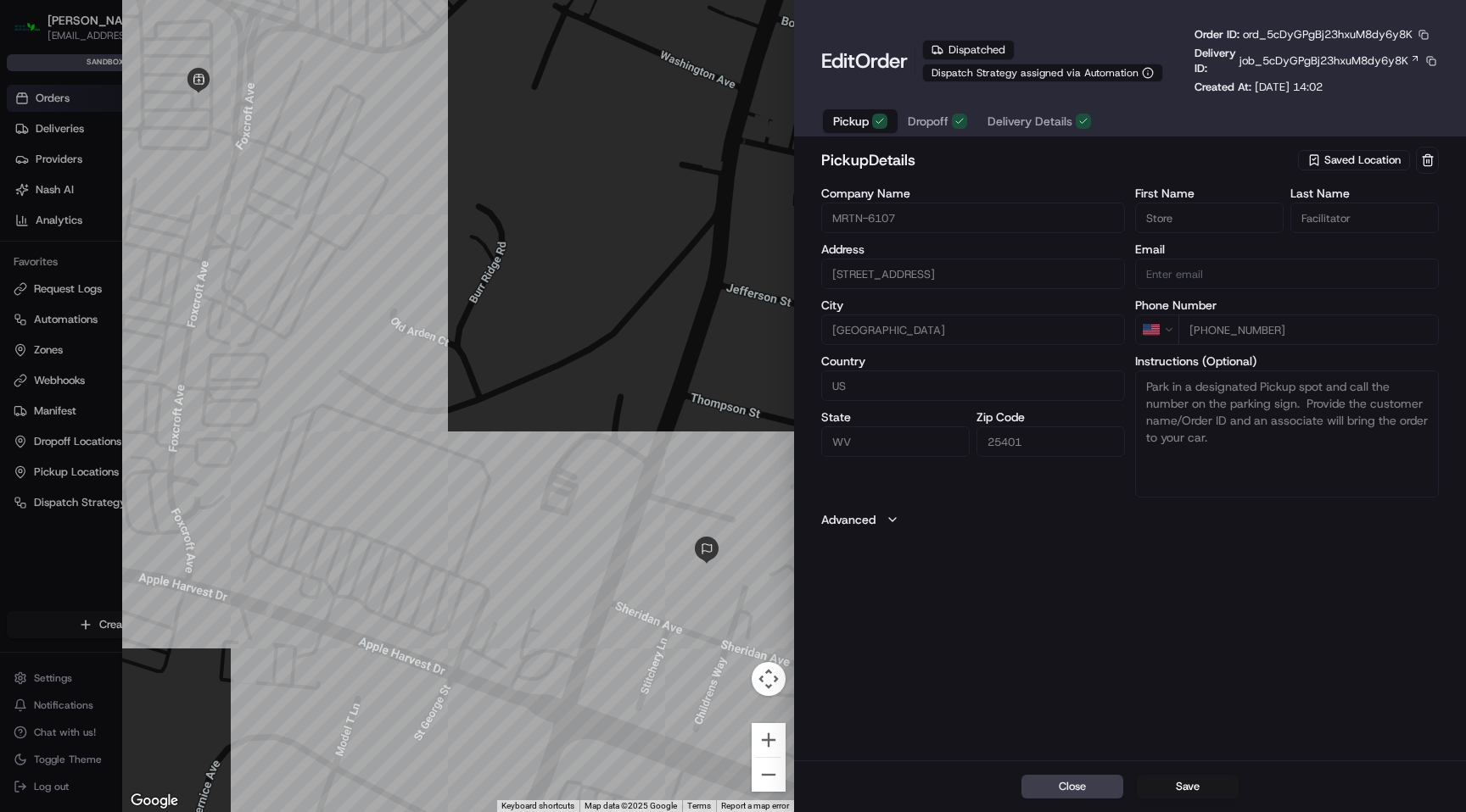
type input "+1"
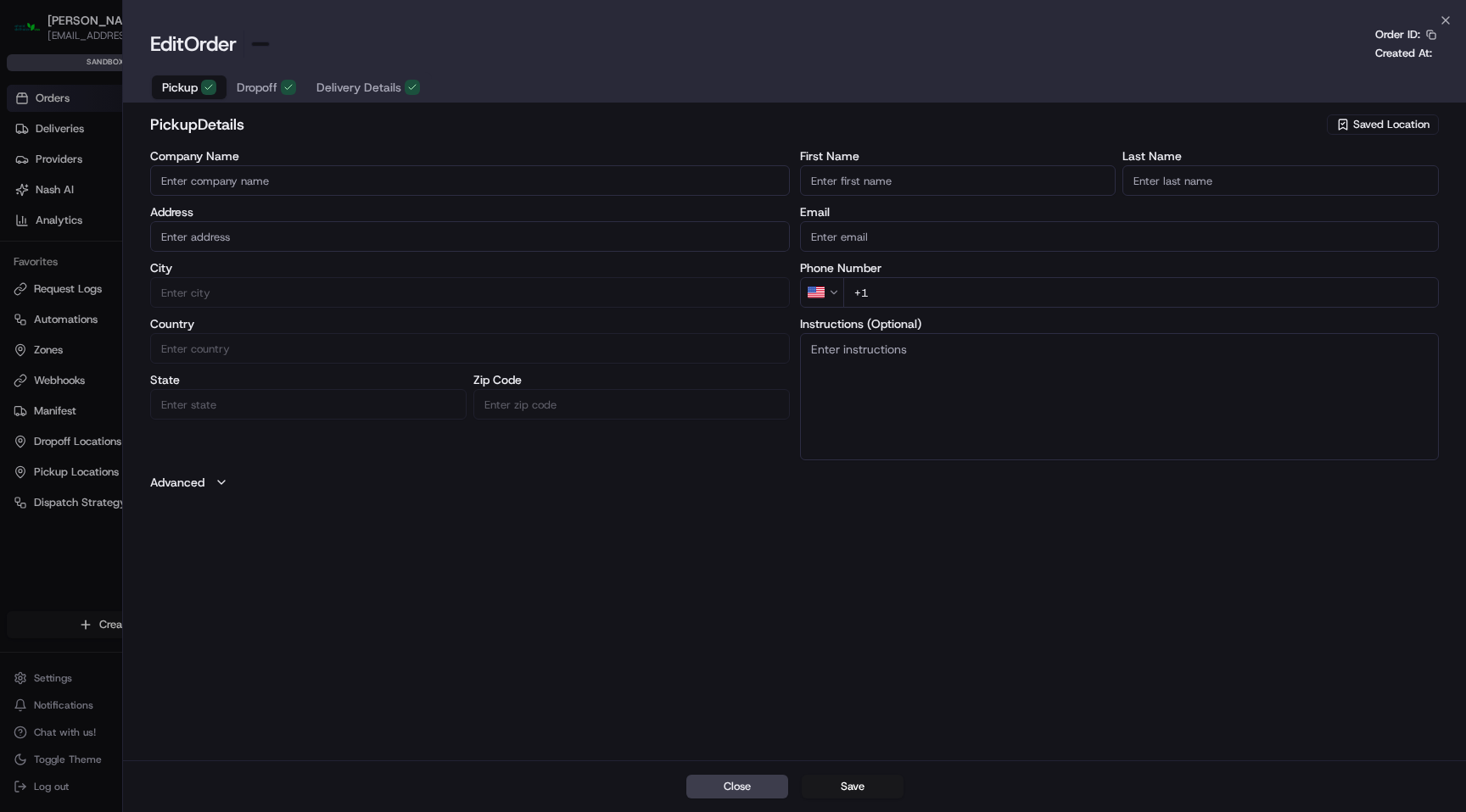
click at [97, 3] on div at bounding box center [733, 406] width 1466 height 812
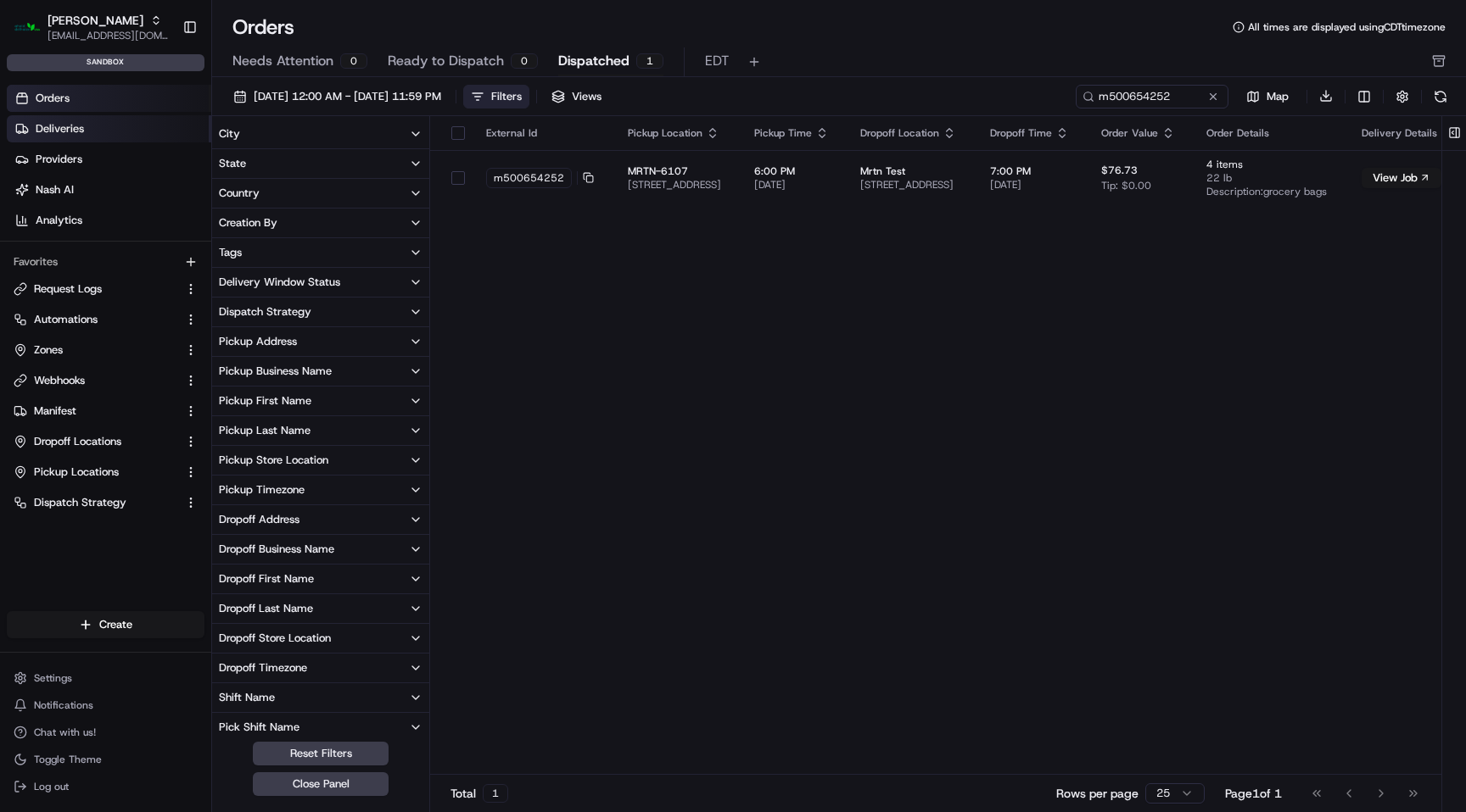
click at [121, 126] on link "Deliveries" at bounding box center [109, 129] width 205 height 27
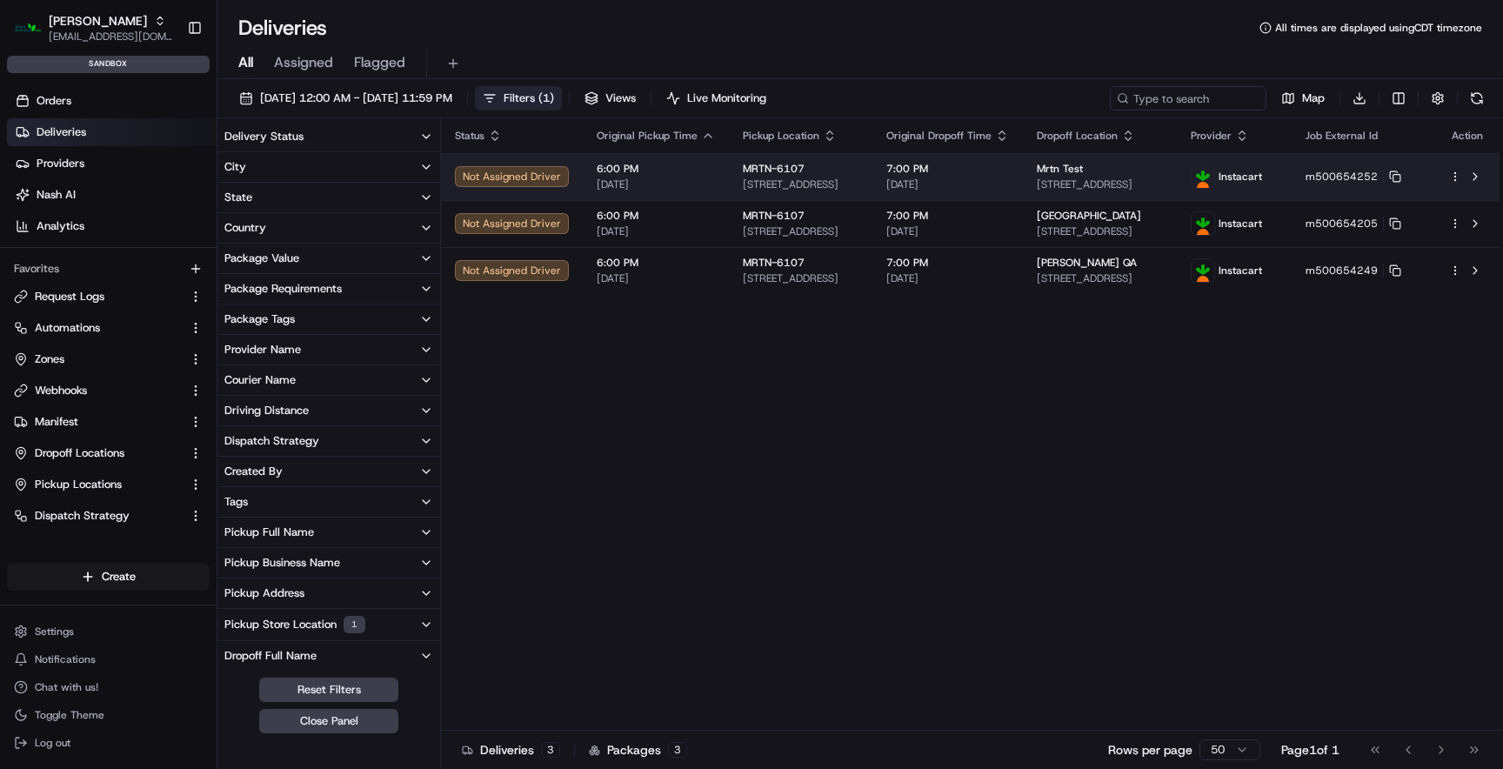
click at [729, 184] on td "MRTN-6107 901 Foxcroft Ave, Martinsburg, WV 25401, US" at bounding box center [801, 176] width 144 height 47
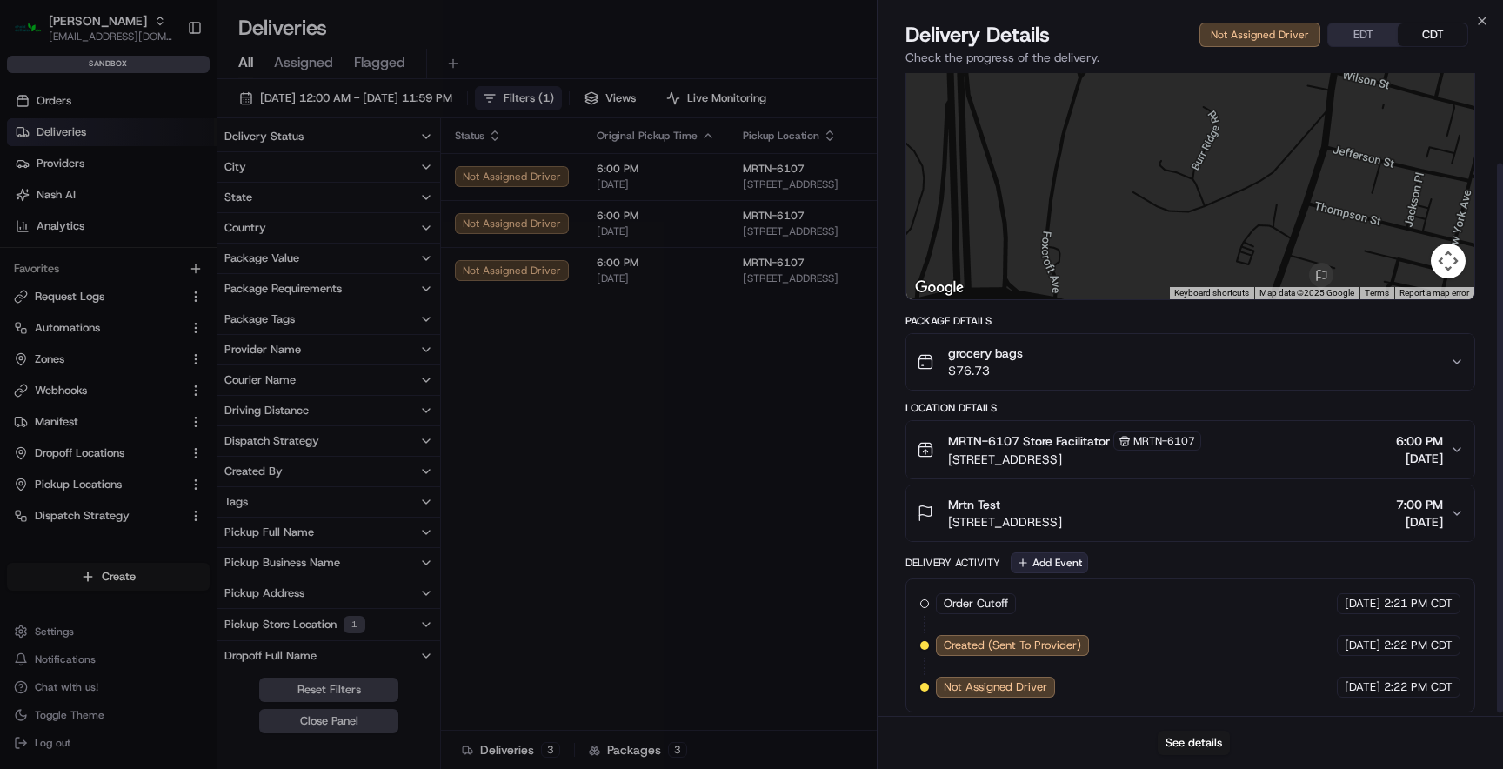
scroll to position [109, 0]
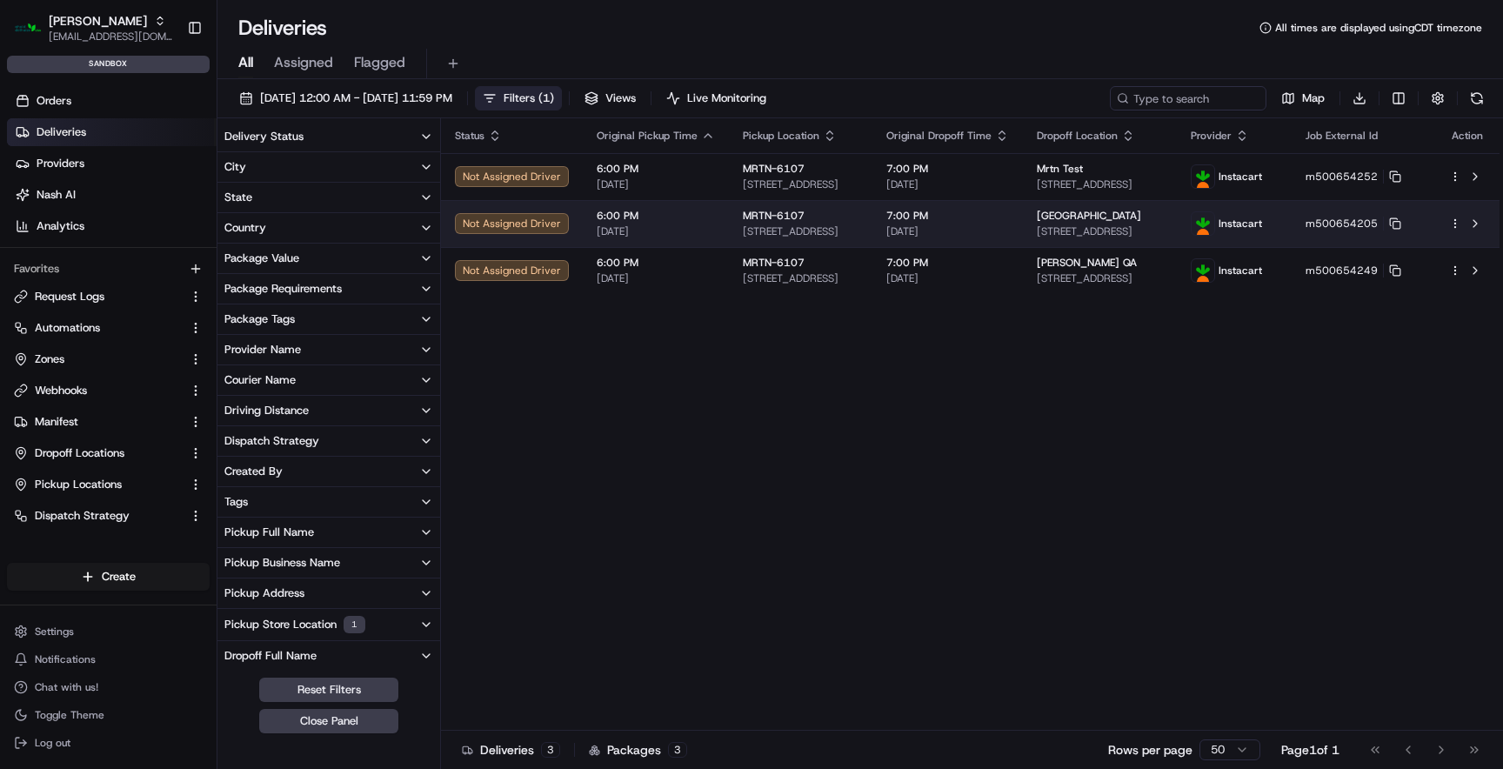
click at [634, 228] on span "[DATE]" at bounding box center [656, 231] width 118 height 14
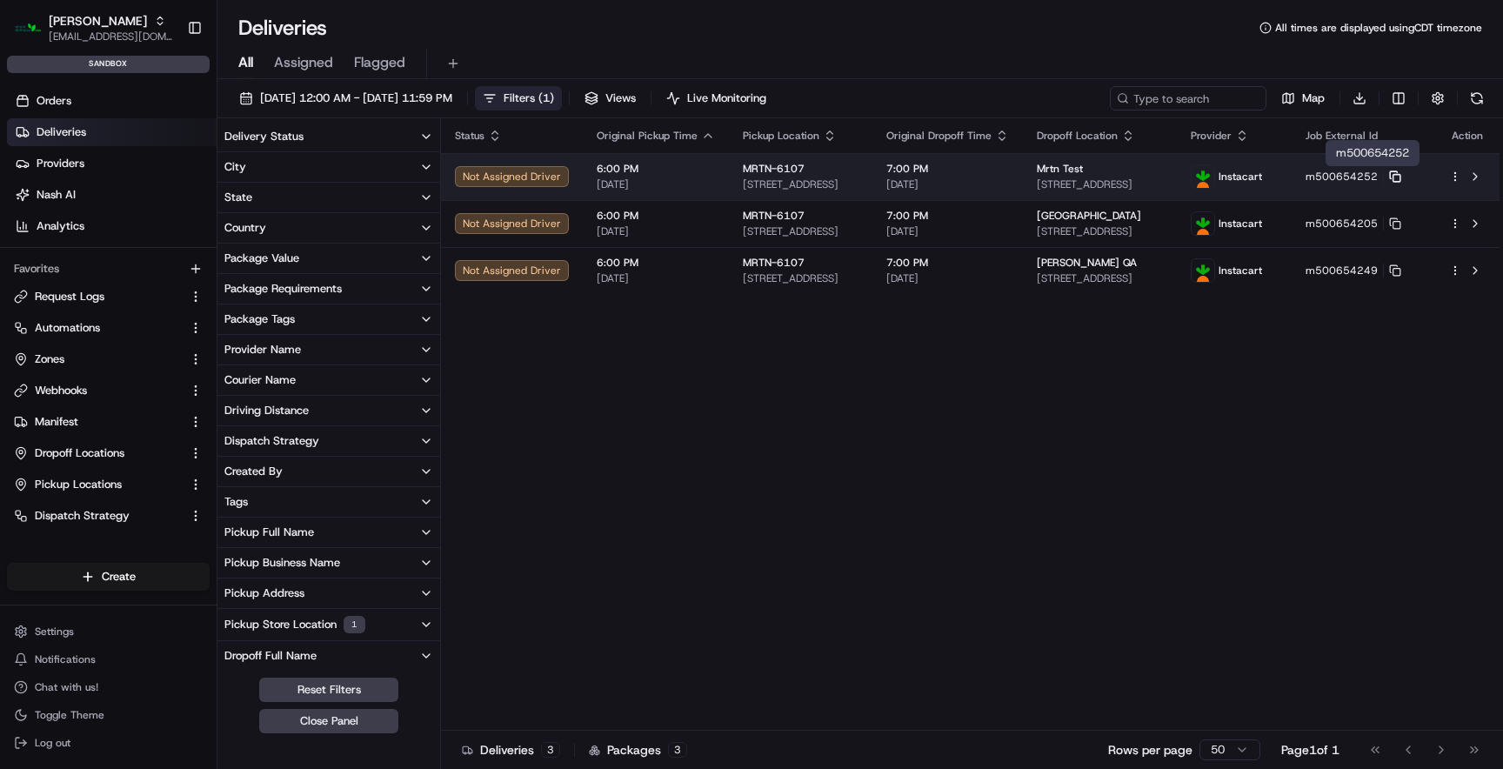
click at [1402, 175] on icon at bounding box center [1395, 177] width 12 height 12
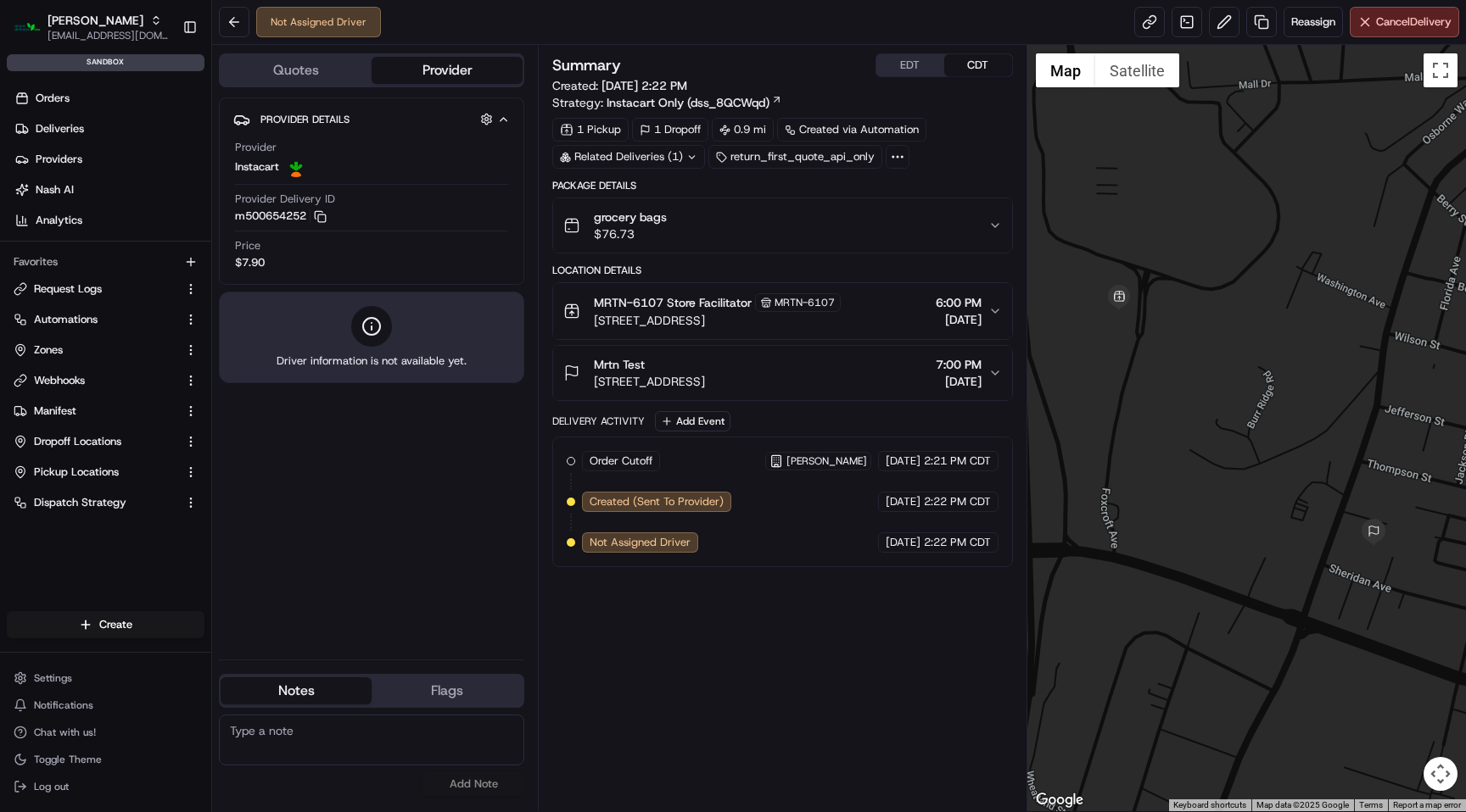
click at [904, 162] on div at bounding box center [897, 157] width 23 height 23
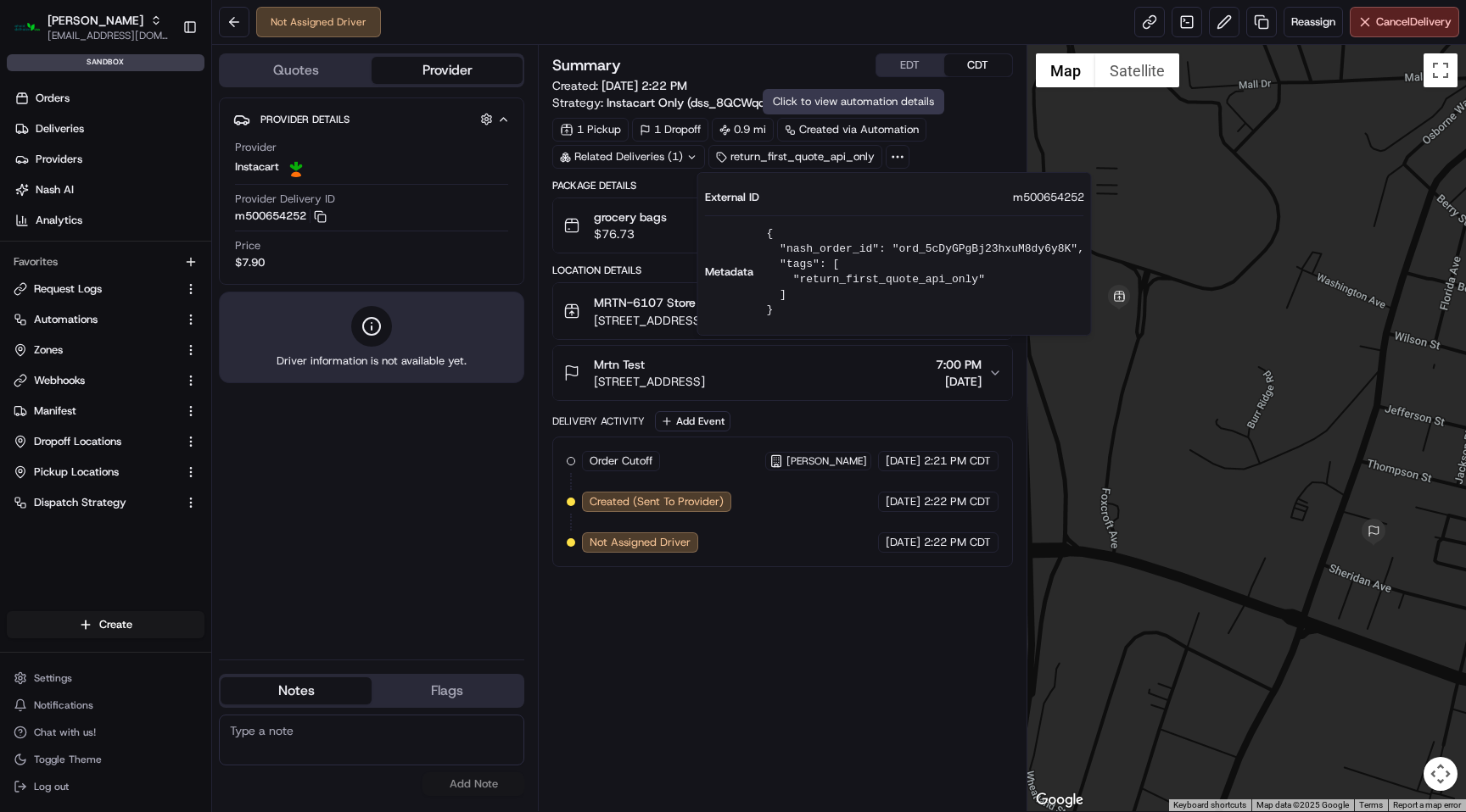
click at [931, 101] on div "Click to view automation details Click to view automation details" at bounding box center [853, 101] width 181 height 25
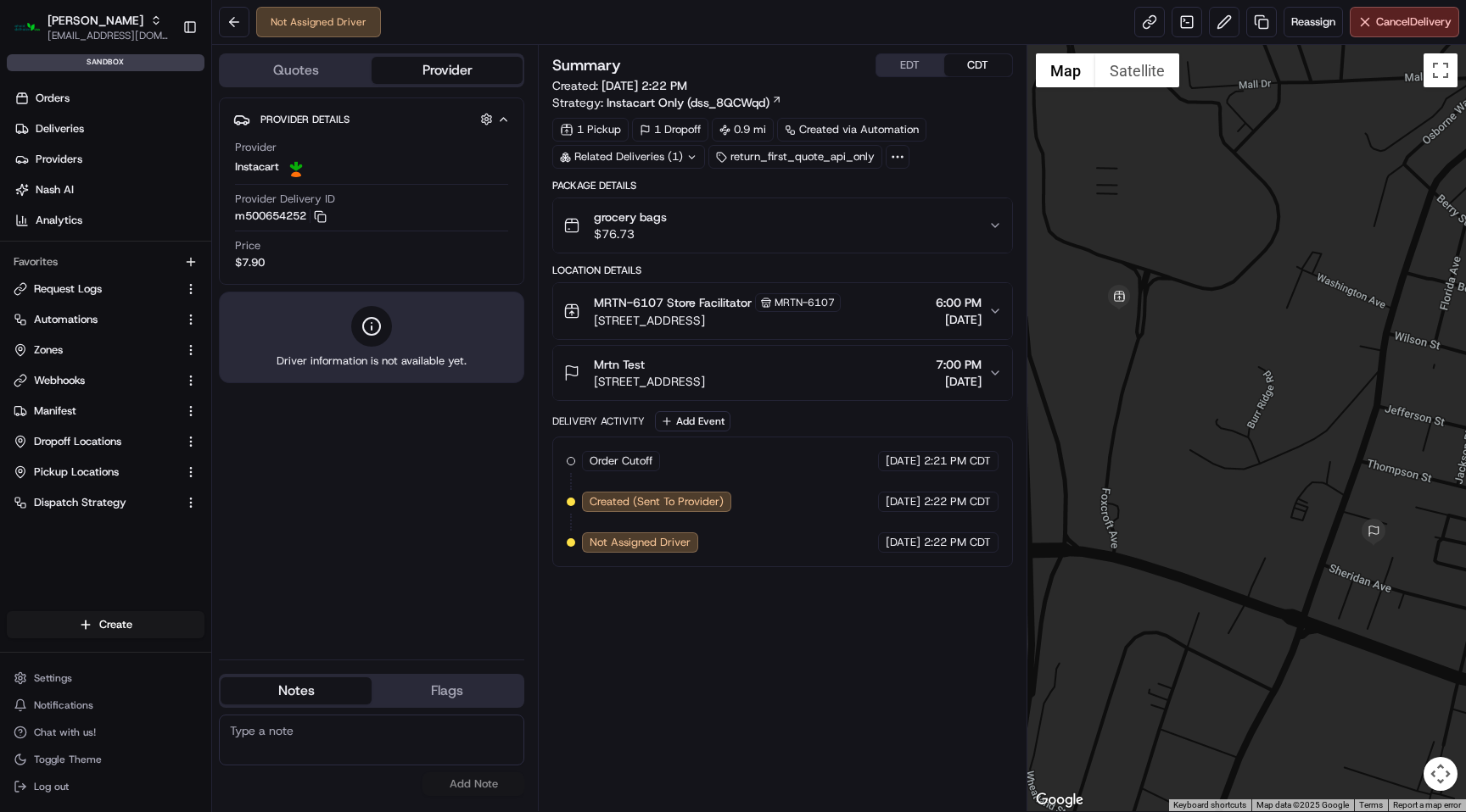
click at [890, 147] on div at bounding box center [897, 157] width 23 height 23
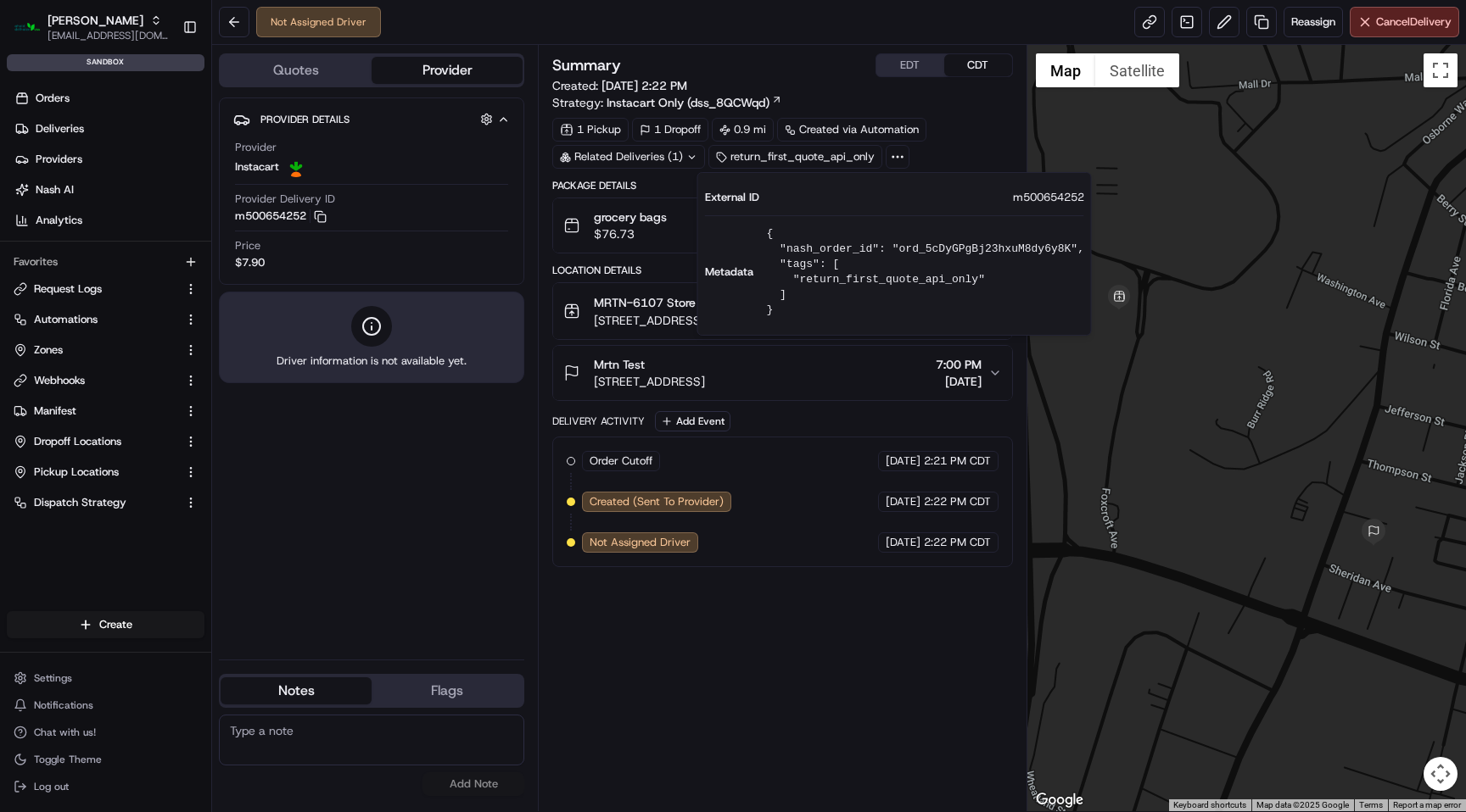
click at [721, 679] on div "Summary EDT CDT Created: [DATE] 2:22 PM Strategy: Instacart Only (dss_8QCWqd) 1…" at bounding box center [782, 428] width 460 height 750
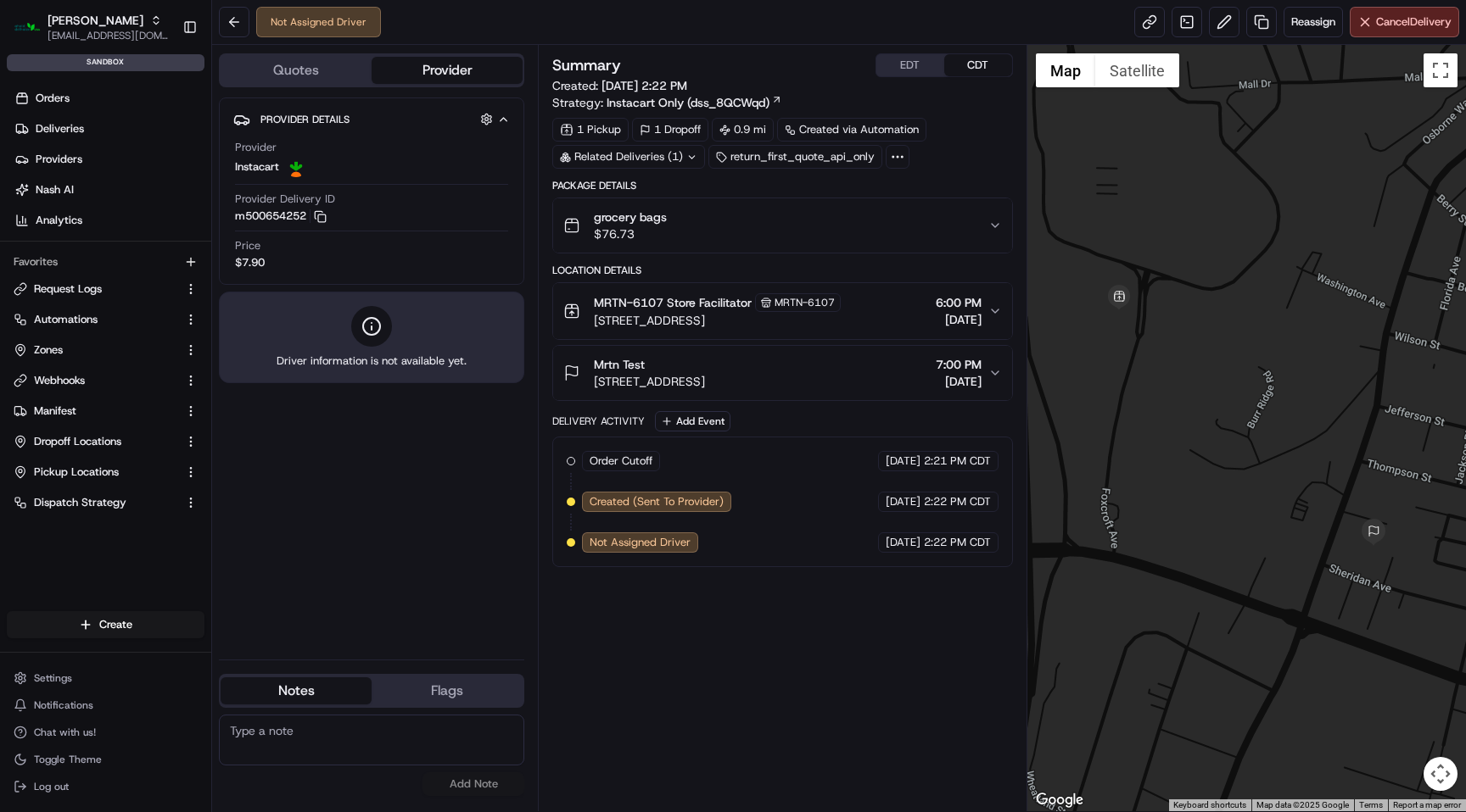
click at [898, 156] on icon at bounding box center [898, 157] width 16 height 16
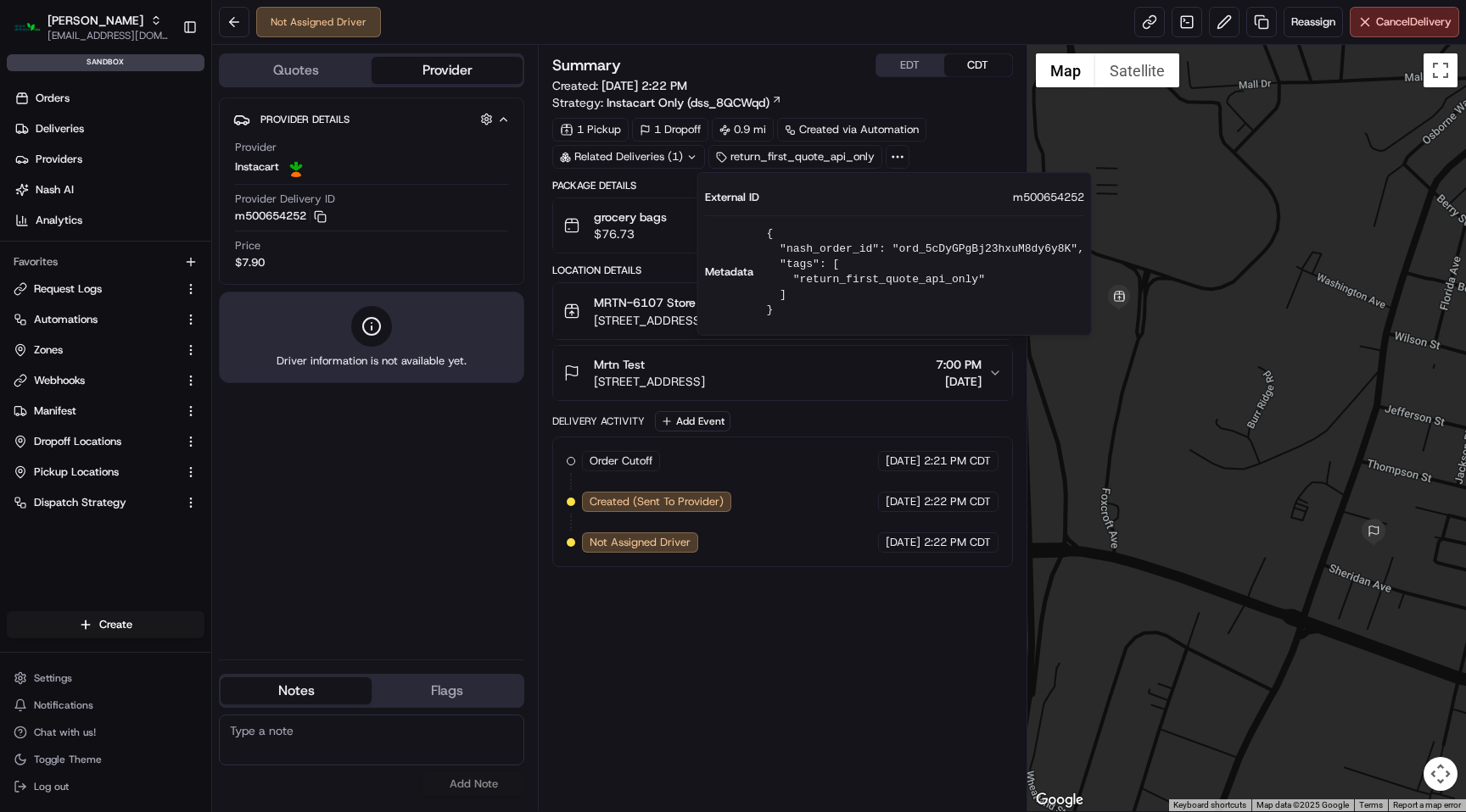
click at [821, 657] on div "Summary EDT CDT Created: [DATE] 2:22 PM Strategy: Instacart Only (dss_8QCWqd) 1…" at bounding box center [782, 428] width 460 height 750
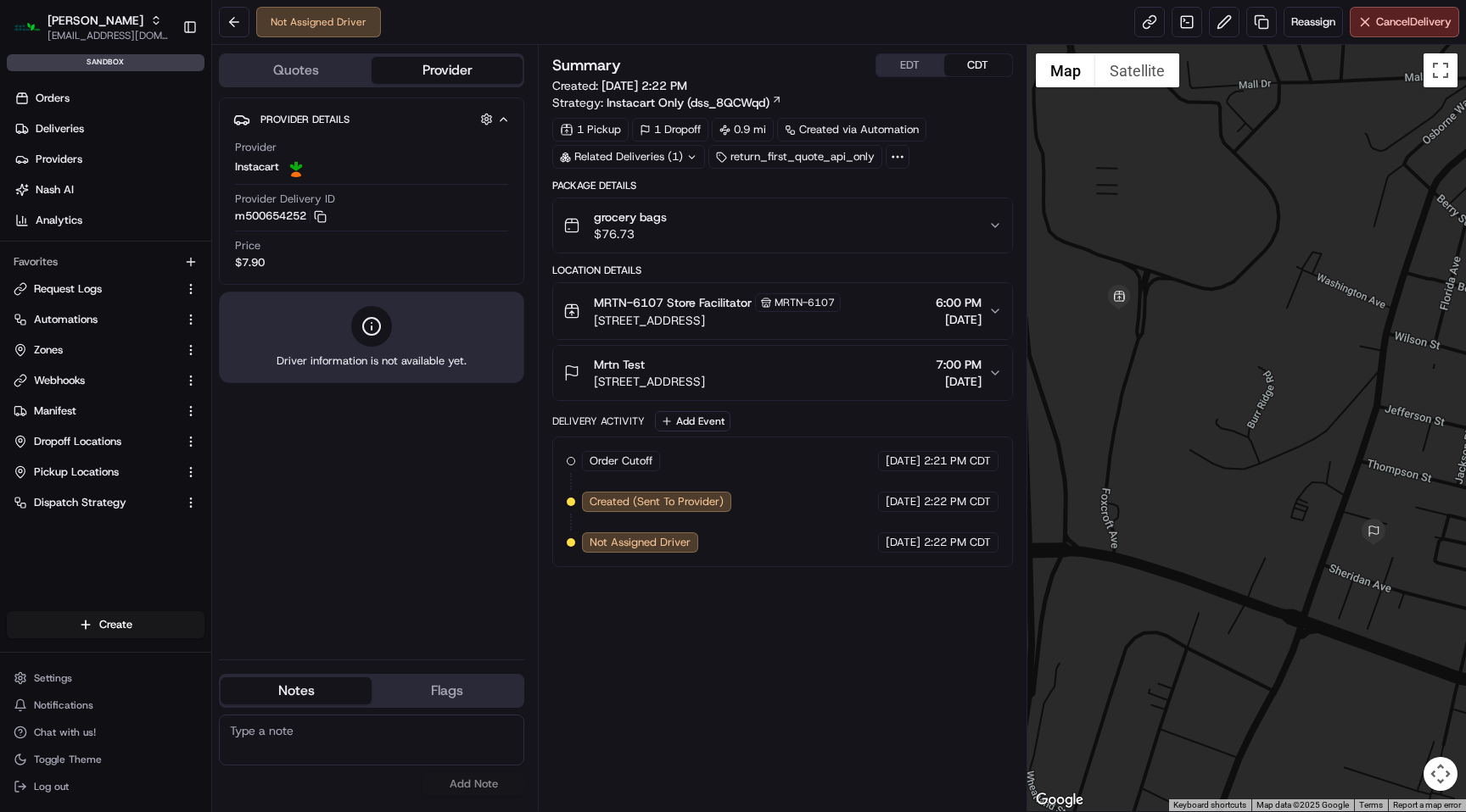
click at [996, 319] on button "MRTN-6107 Store Facilitator MRTN-6107 [STREET_ADDRESS] 6:00 PM [DATE]" at bounding box center [782, 311] width 458 height 56
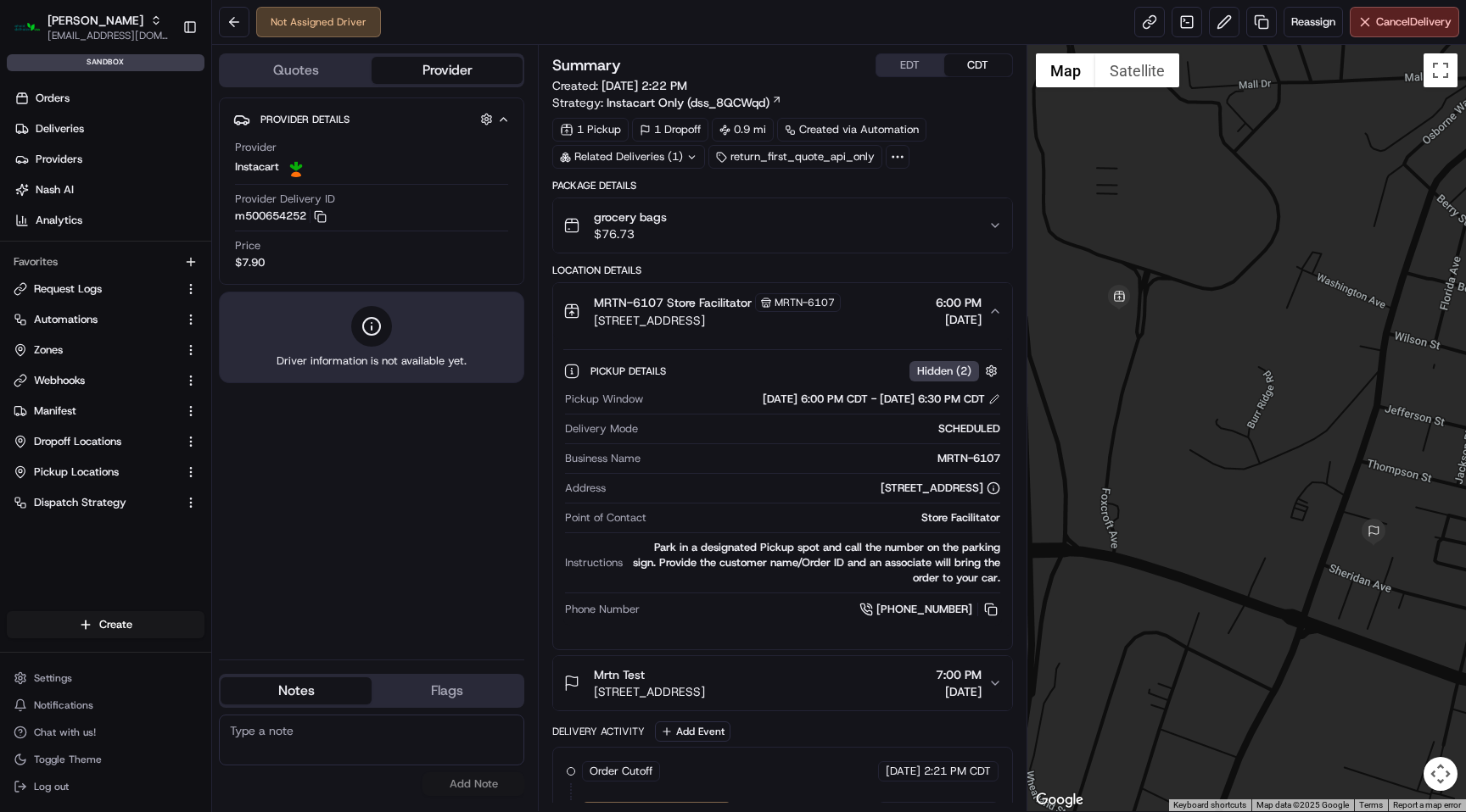
click at [996, 319] on button "MRTN-6107 Store Facilitator MRTN-6107 [STREET_ADDRESS] 6:00 PM [DATE]" at bounding box center [782, 311] width 458 height 56
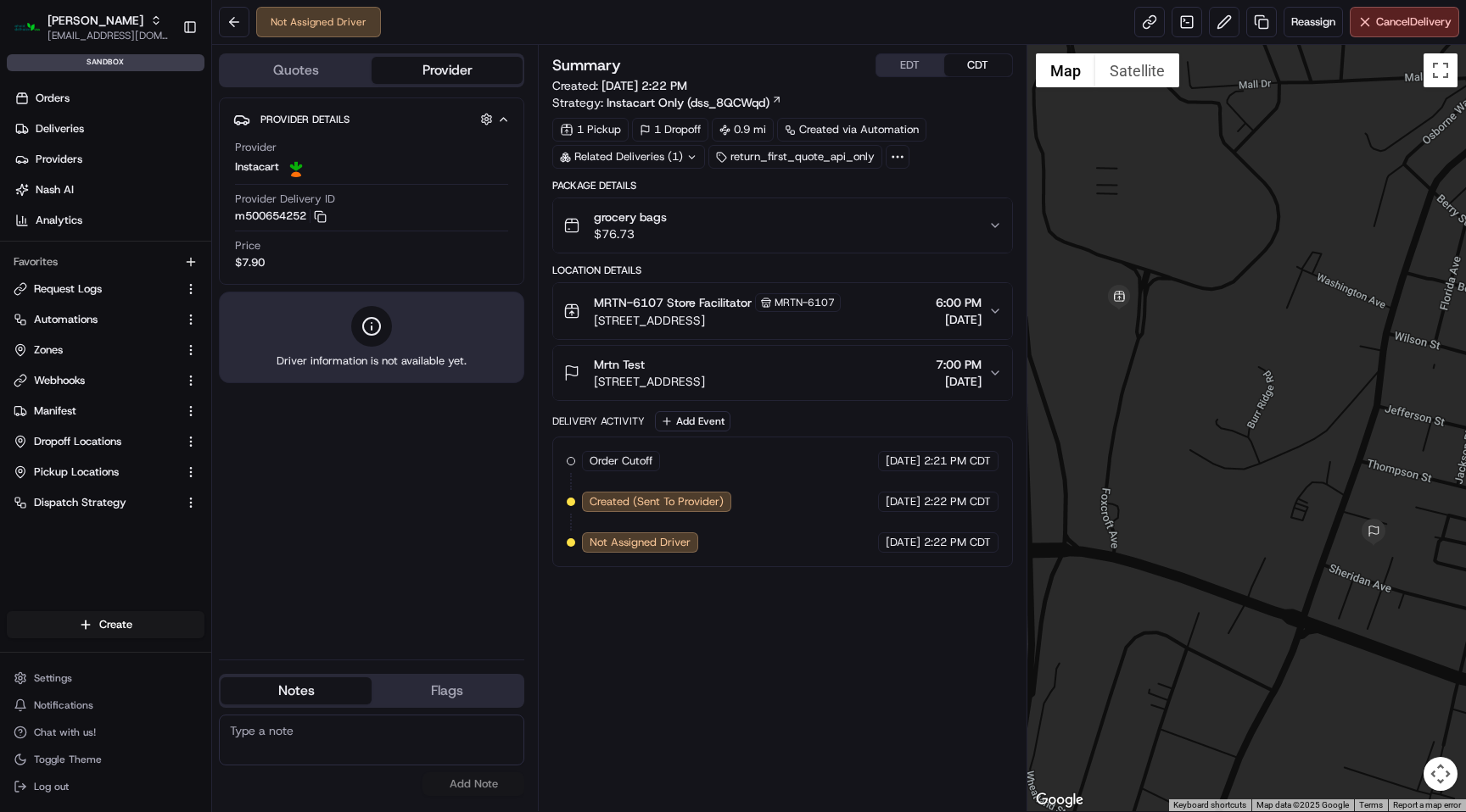
click at [993, 372] on icon "button" at bounding box center [995, 372] width 7 height 3
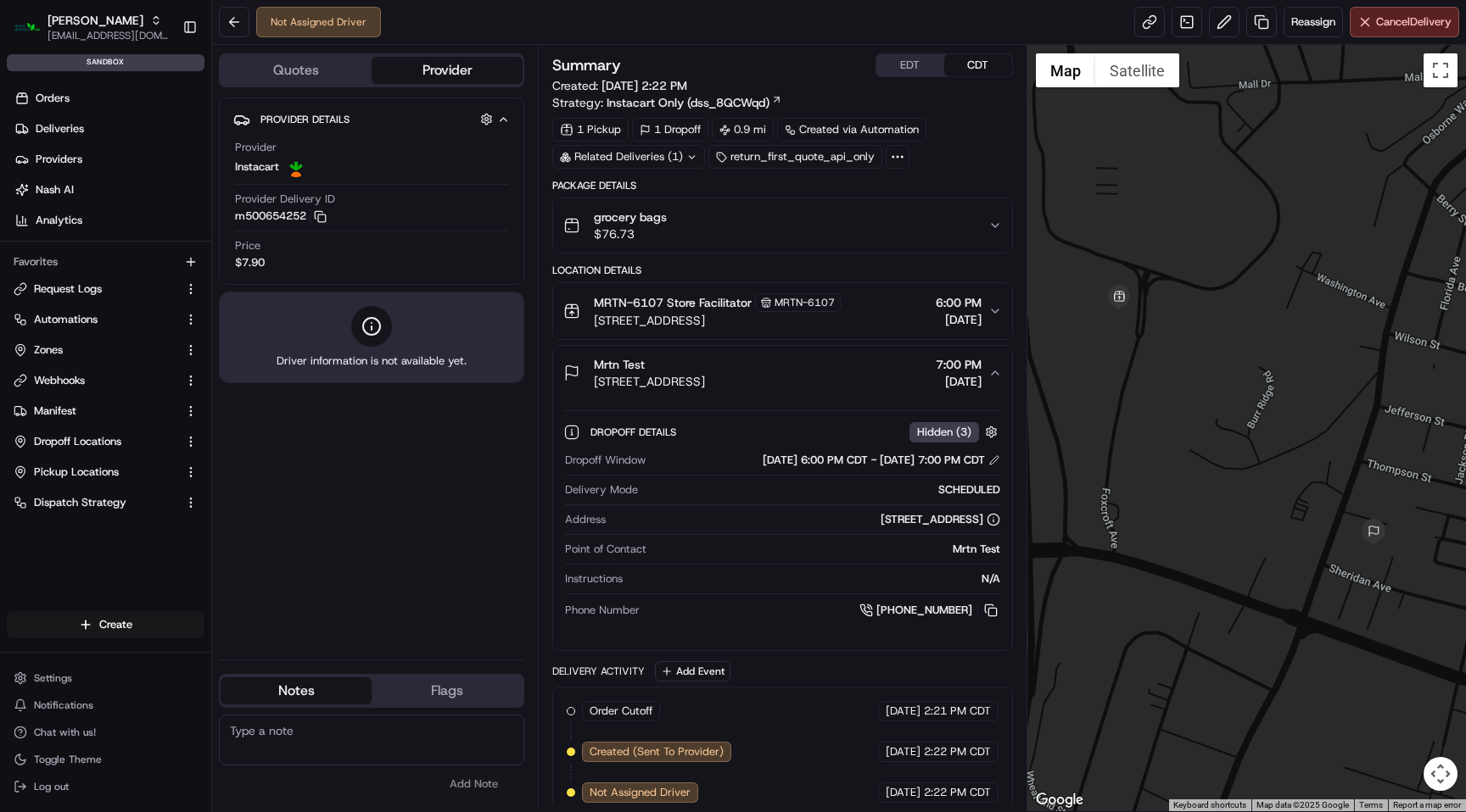
click at [992, 374] on icon "button" at bounding box center [995, 372] width 7 height 3
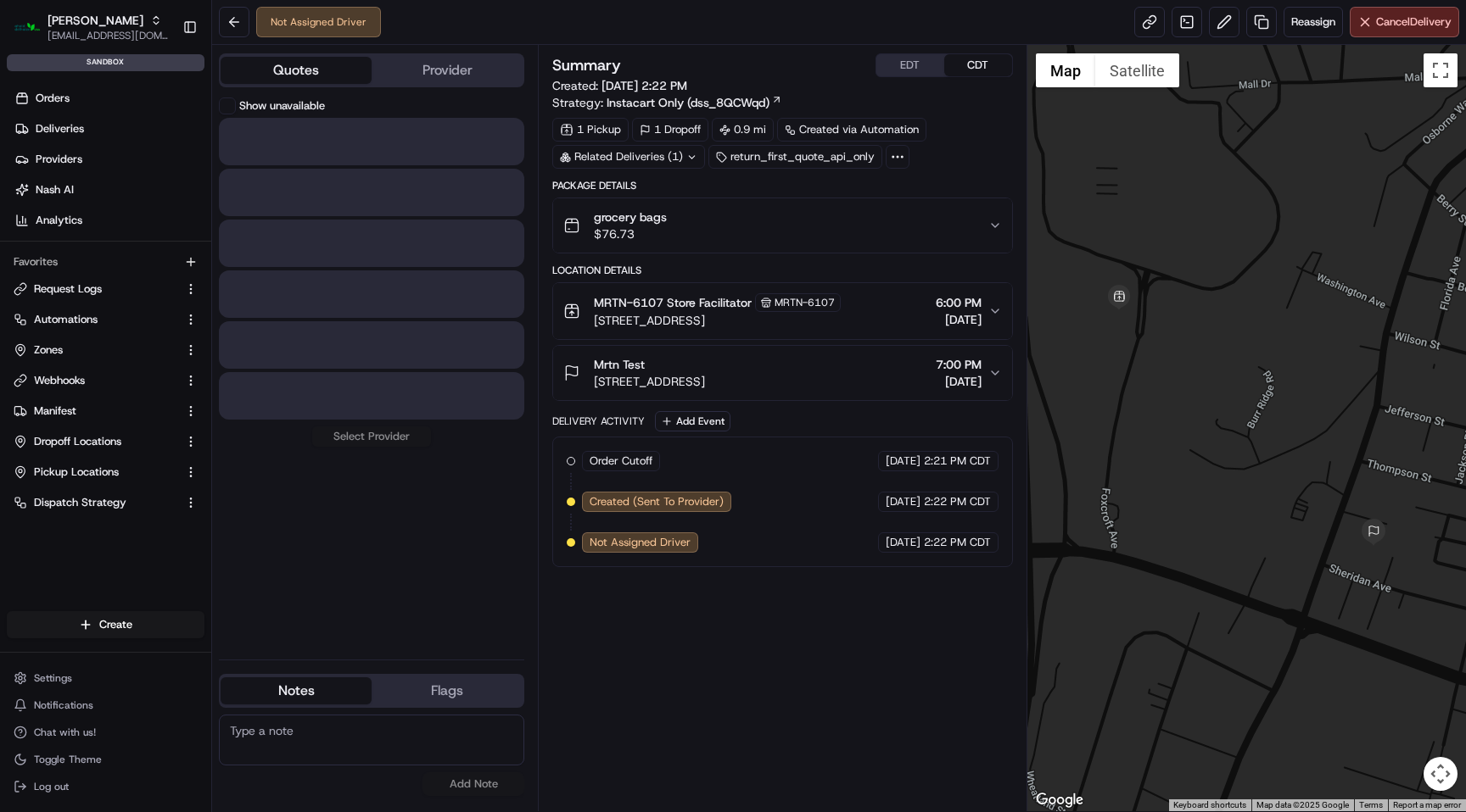
click at [307, 71] on button "Quotes" at bounding box center [296, 70] width 151 height 27
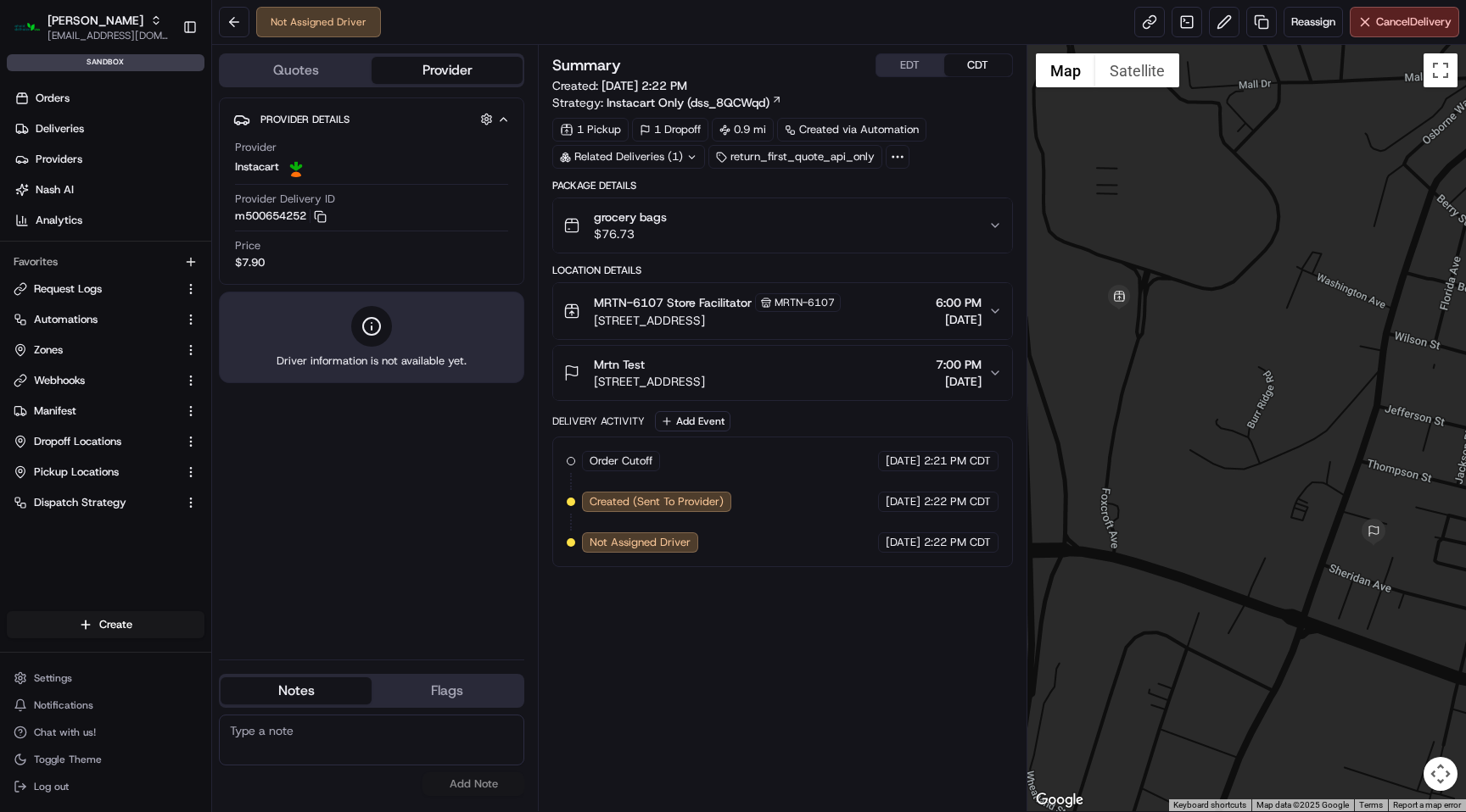
click at [402, 77] on button "Provider" at bounding box center [447, 70] width 151 height 27
click at [329, 218] on div "Provider Delivery ID m500654252 Copy m500654252" at bounding box center [372, 208] width 273 height 32
click at [321, 216] on rect "button" at bounding box center [322, 218] width 8 height 8
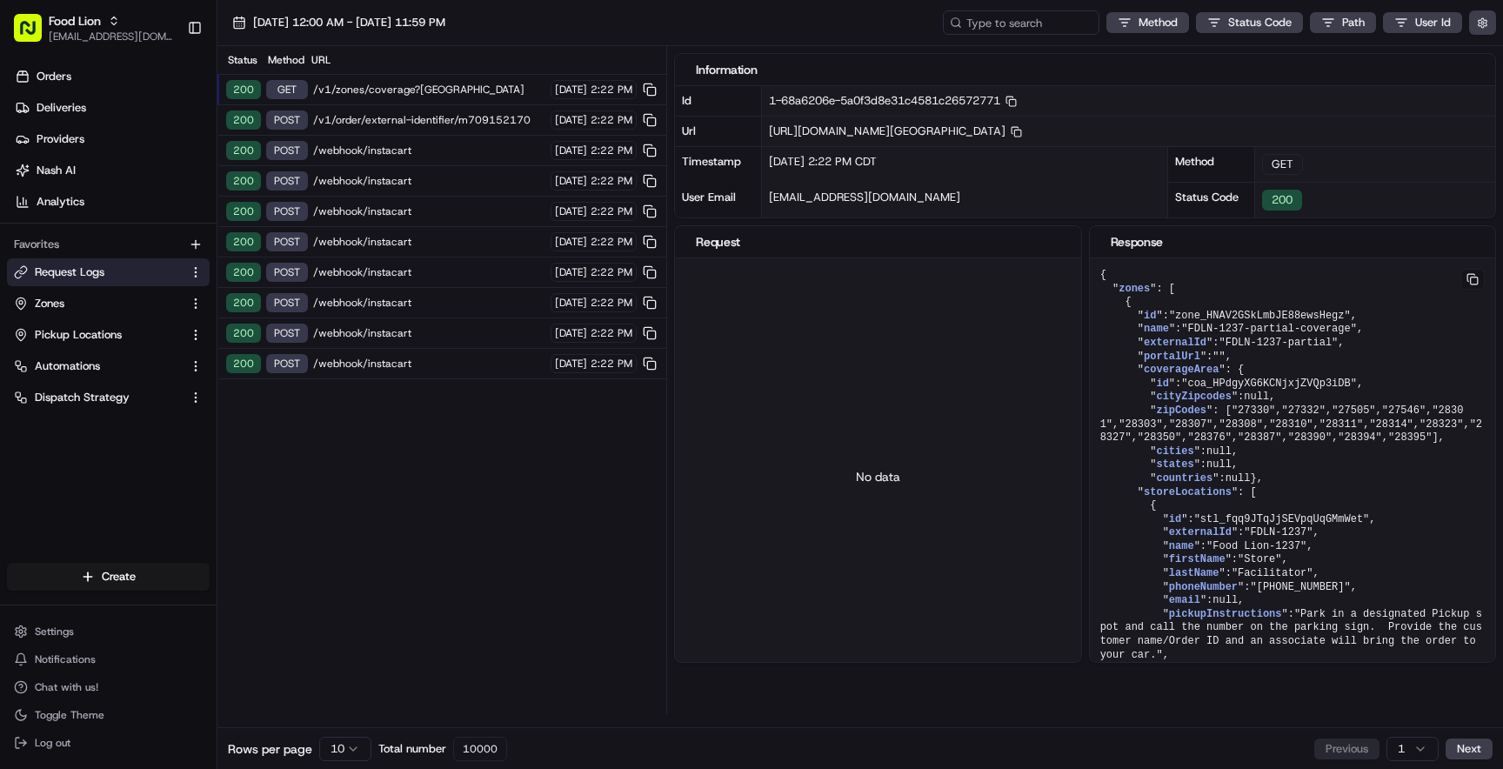
click at [512, 500] on div "Status Method URL 200 GET /v1/zones/coverage?[GEOGRAPHIC_DATA] [DATE] 2:22 PM 2…" at bounding box center [442, 380] width 449 height 668
click at [566, 610] on div "Status Method URL 200 GET /v1/zones/coverage?[GEOGRAPHIC_DATA] [DATE] 2:22 PM 2…" at bounding box center [442, 380] width 449 height 668
